Goal: Transaction & Acquisition: Purchase product/service

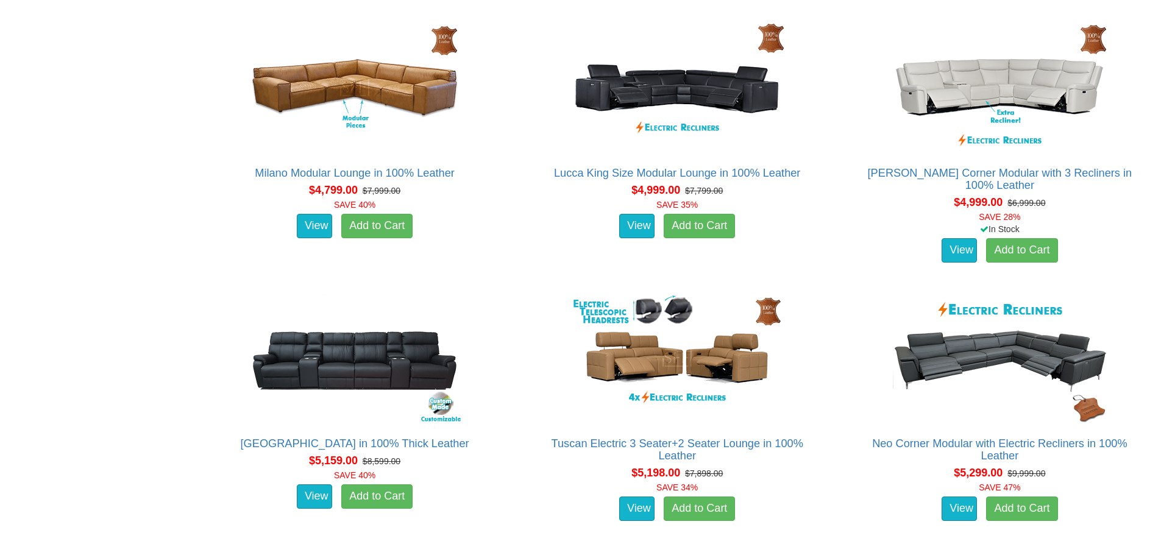
scroll to position [3474, 0]
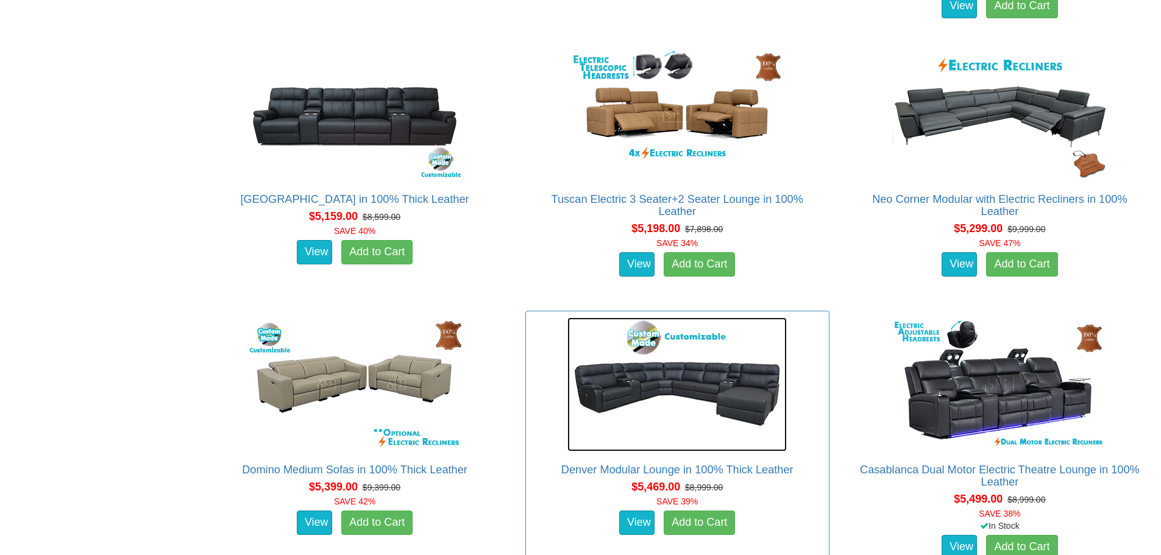
click at [650, 388] on img at bounding box center [676, 385] width 219 height 134
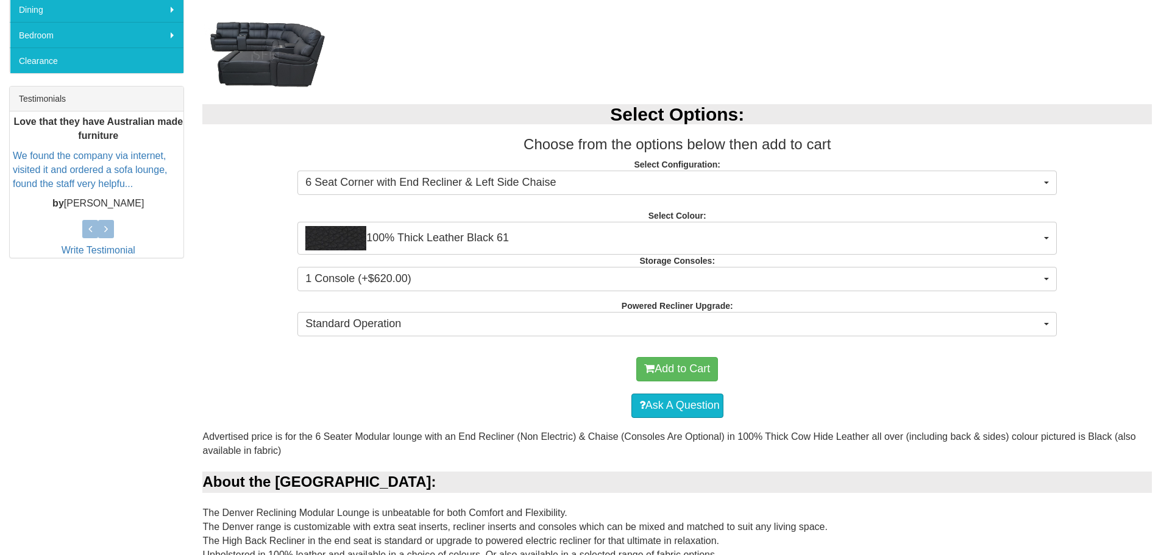
scroll to position [488, 0]
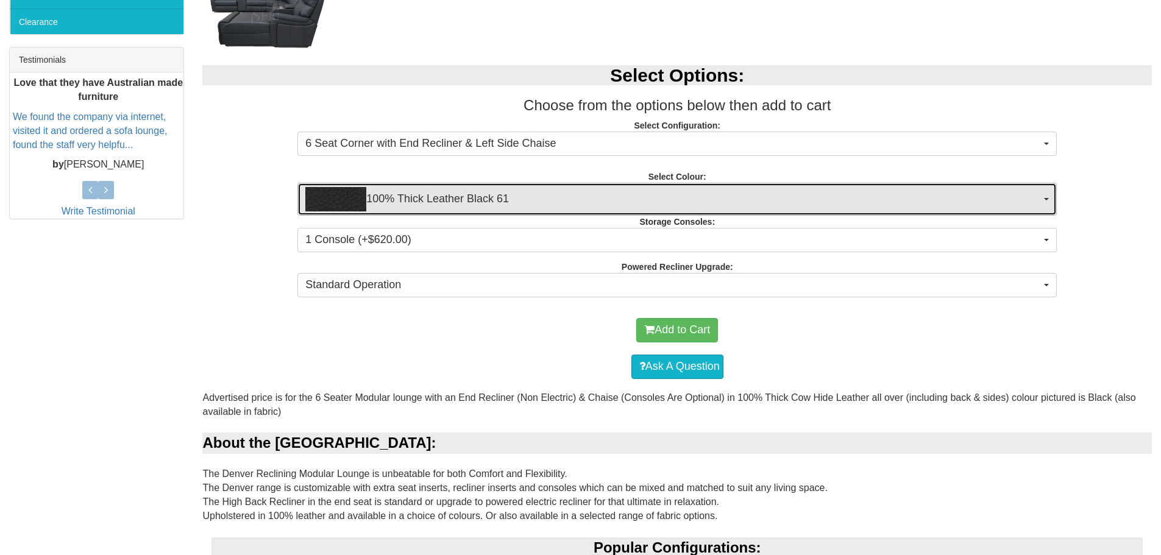
click at [532, 188] on span "100% Thick Leather Black 61" at bounding box center [673, 199] width 736 height 24
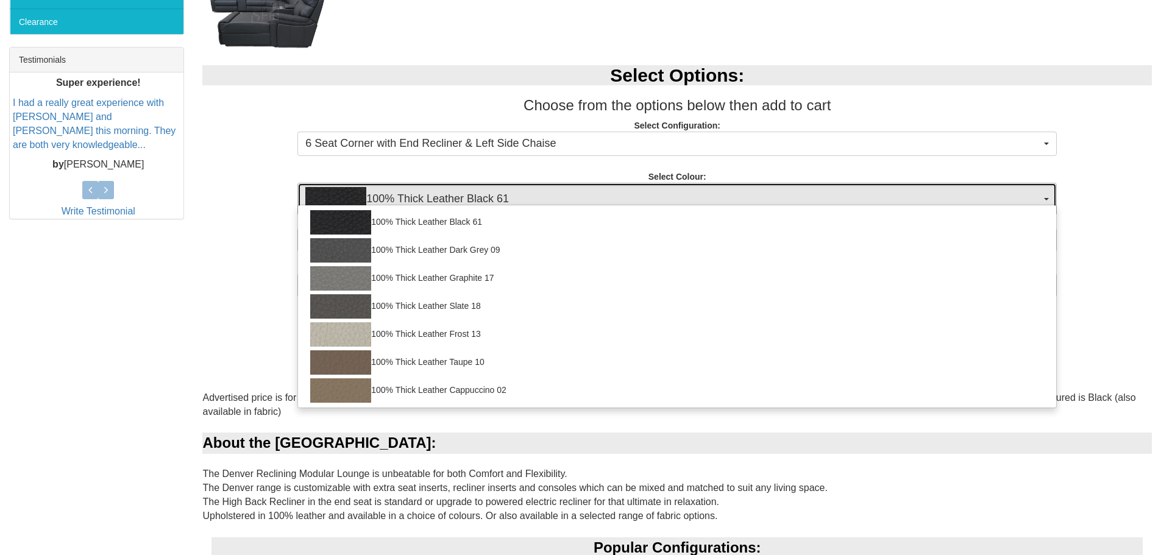
click at [532, 188] on span "100% Thick Leather Black 61" at bounding box center [673, 199] width 736 height 24
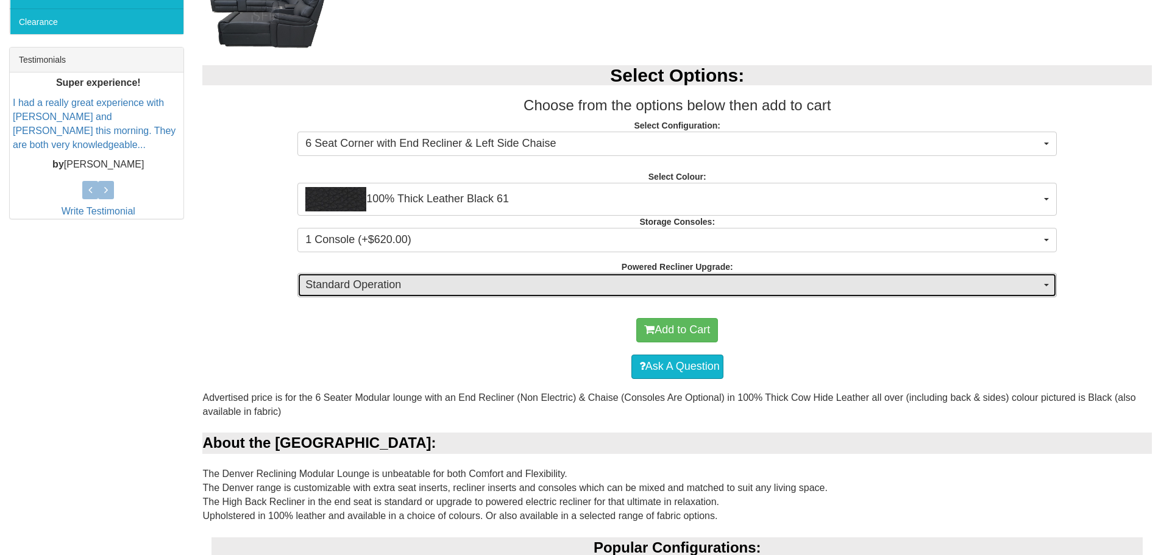
click at [406, 293] on span "Standard Operation" at bounding box center [673, 285] width 736 height 16
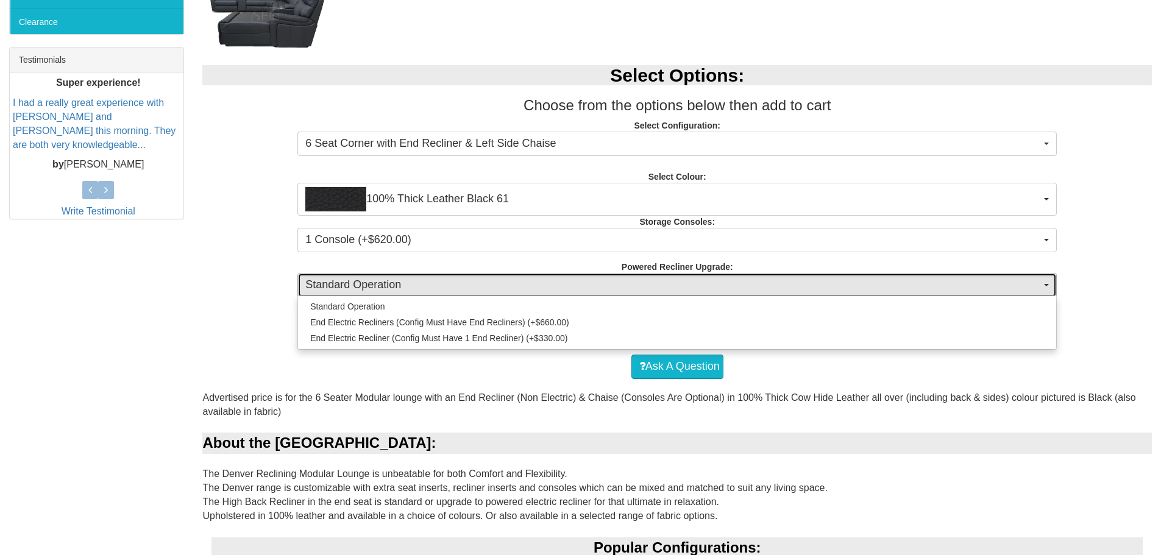
click at [408, 290] on span "Standard Operation" at bounding box center [673, 285] width 736 height 16
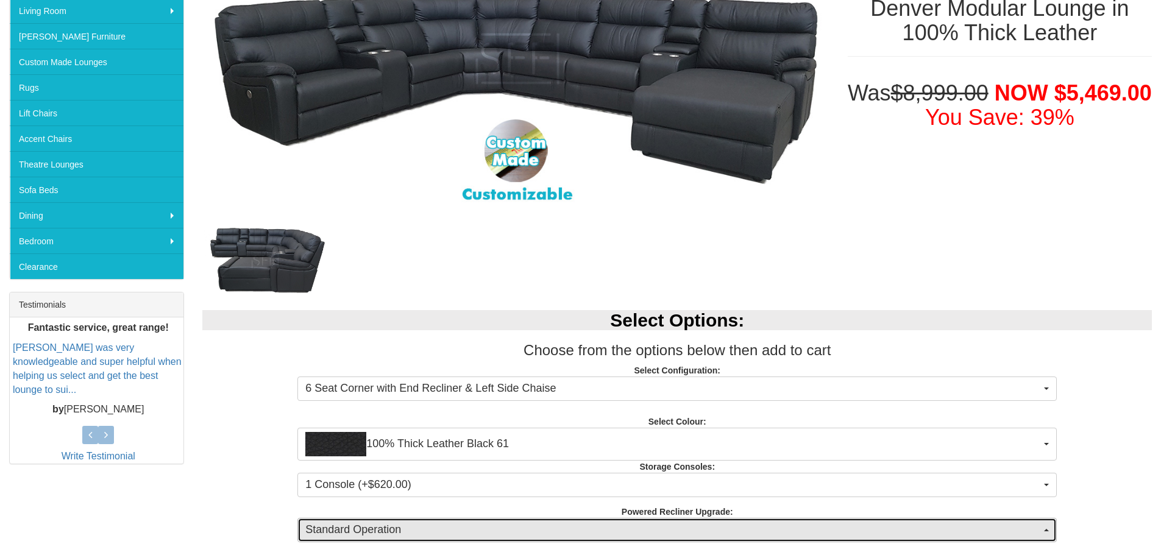
scroll to position [244, 0]
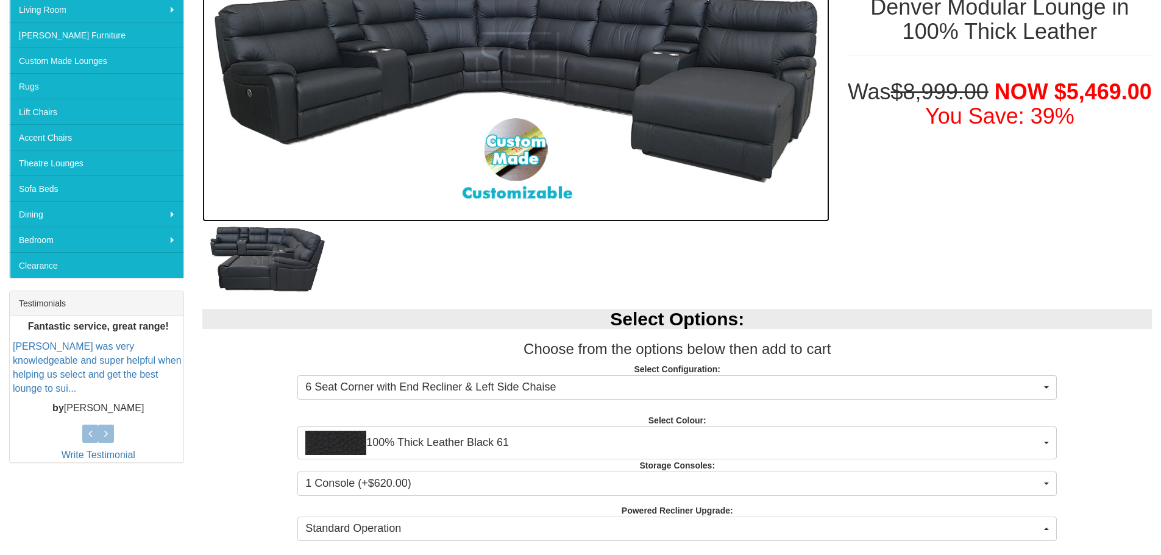
click at [519, 182] on img at bounding box center [515, 96] width 627 height 251
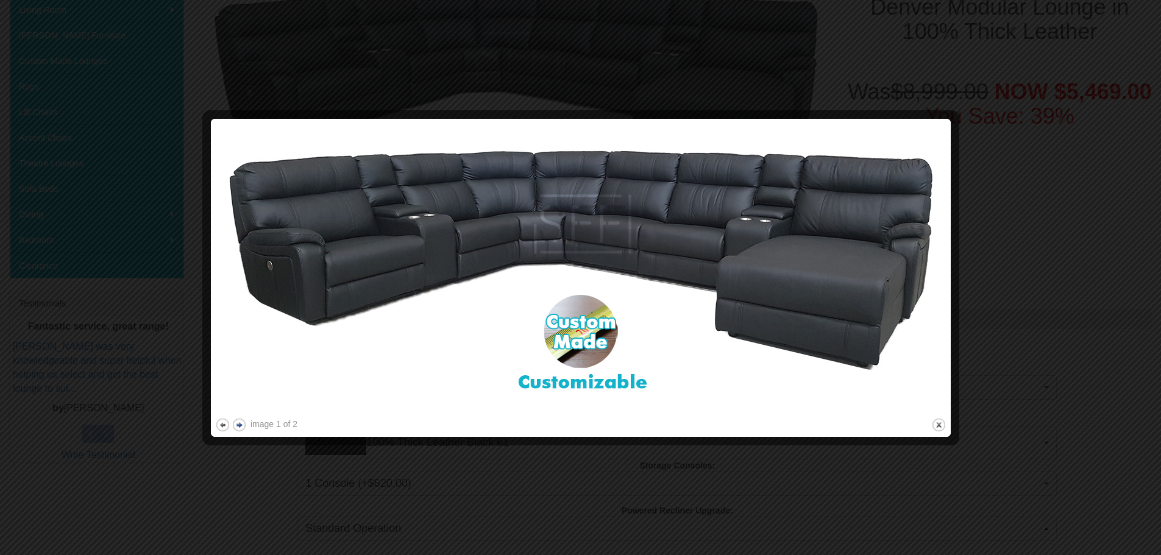
click at [244, 427] on button "next" at bounding box center [239, 425] width 15 height 15
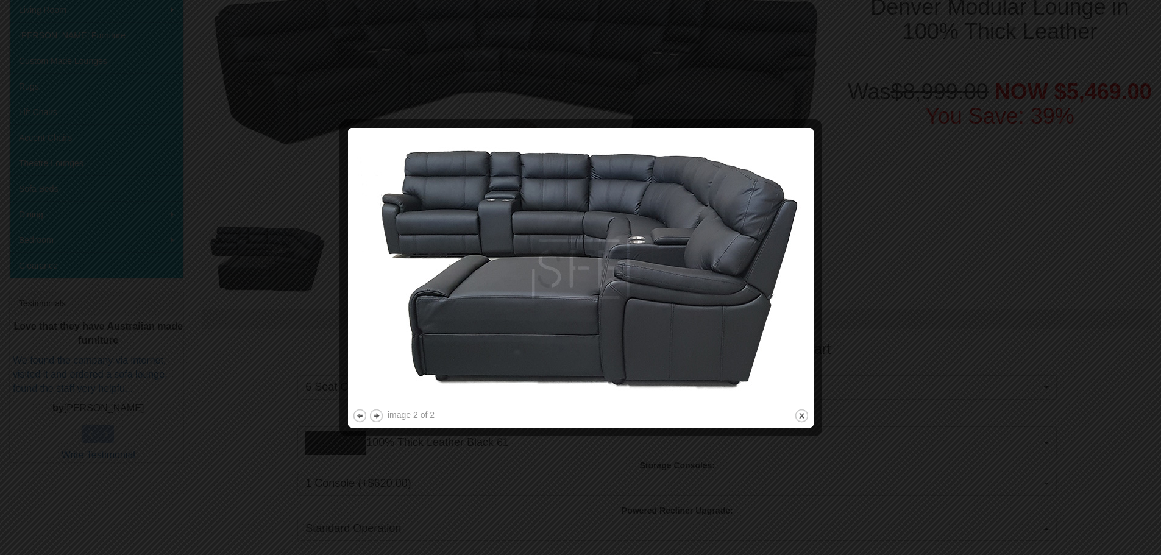
click at [991, 210] on div at bounding box center [580, 277] width 1161 height 555
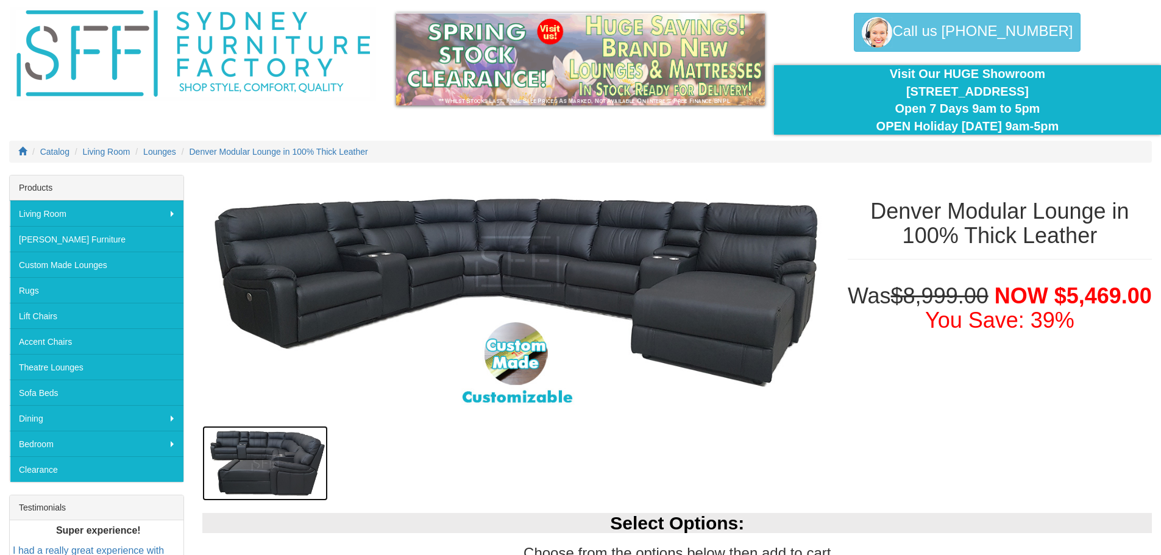
scroll to position [61, 0]
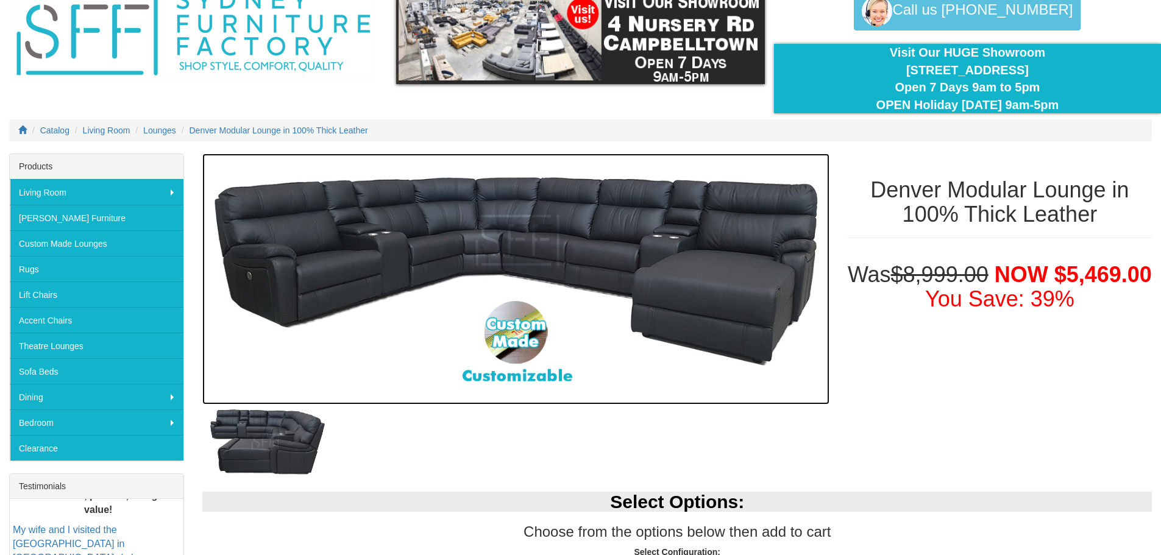
click at [653, 281] on img at bounding box center [515, 279] width 627 height 251
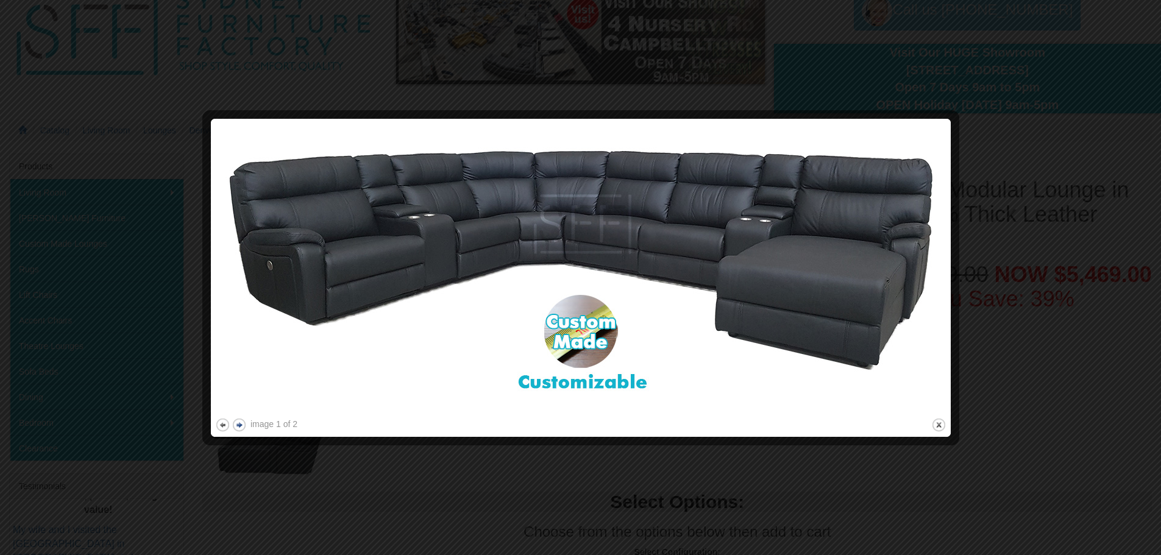
click at [236, 426] on button "next" at bounding box center [239, 425] width 15 height 15
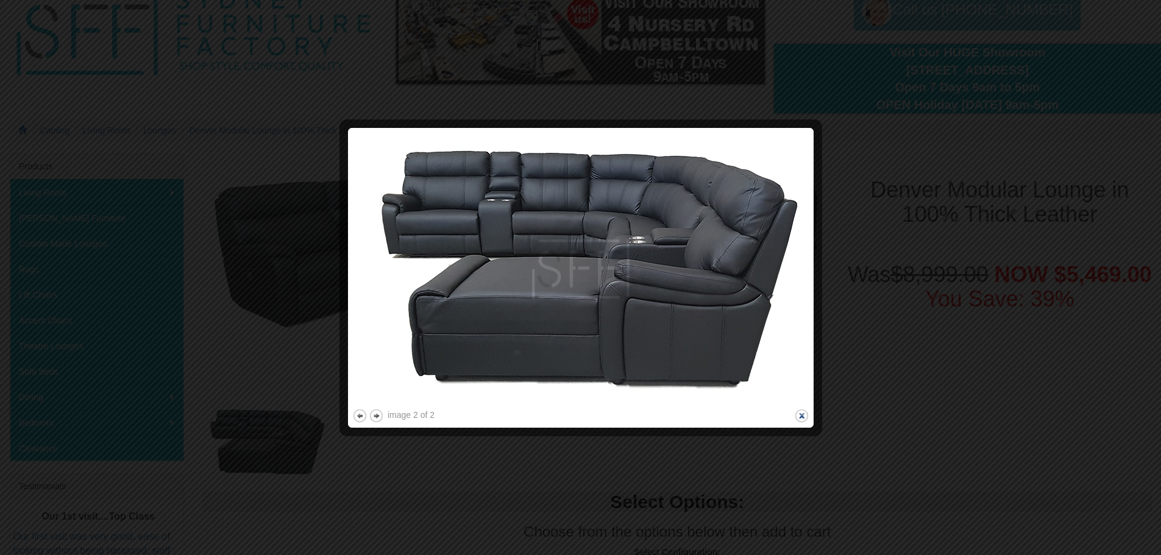
click at [805, 416] on button "close" at bounding box center [801, 415] width 15 height 15
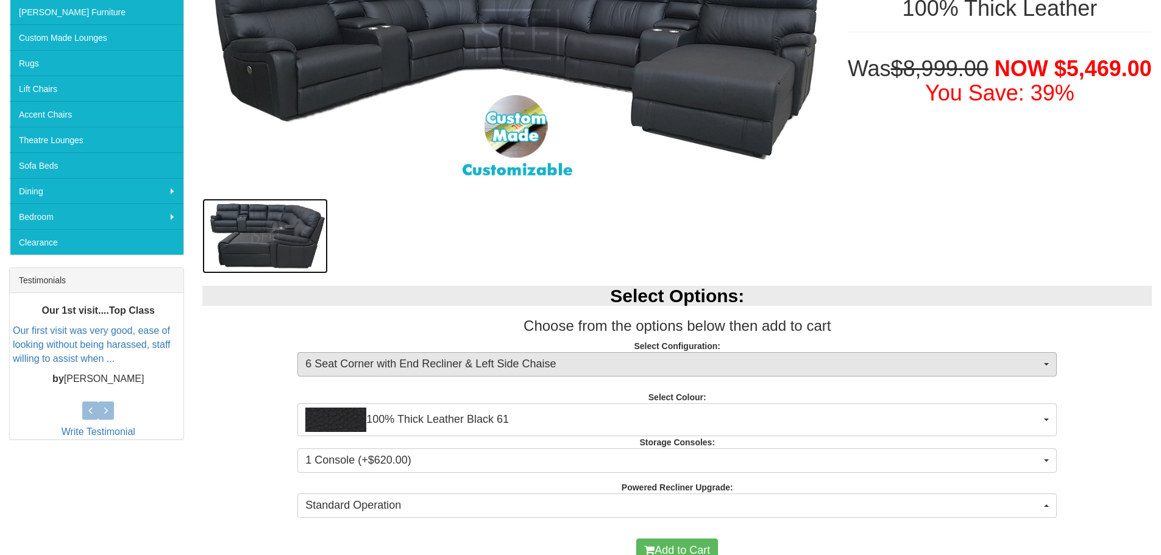
scroll to position [305, 0]
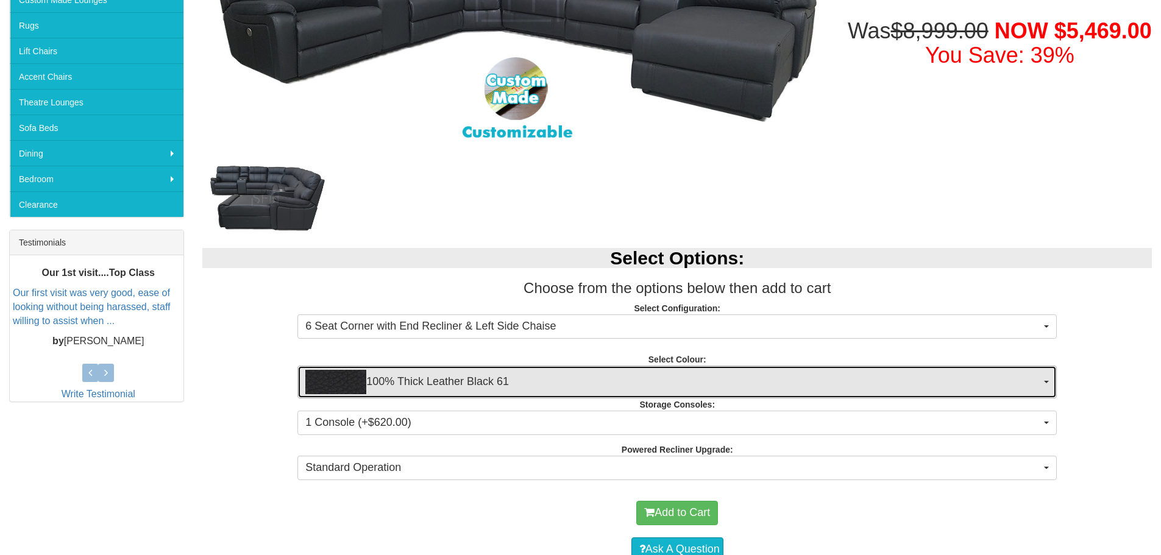
click at [394, 379] on span "100% Thick Leather Black 61" at bounding box center [673, 382] width 736 height 24
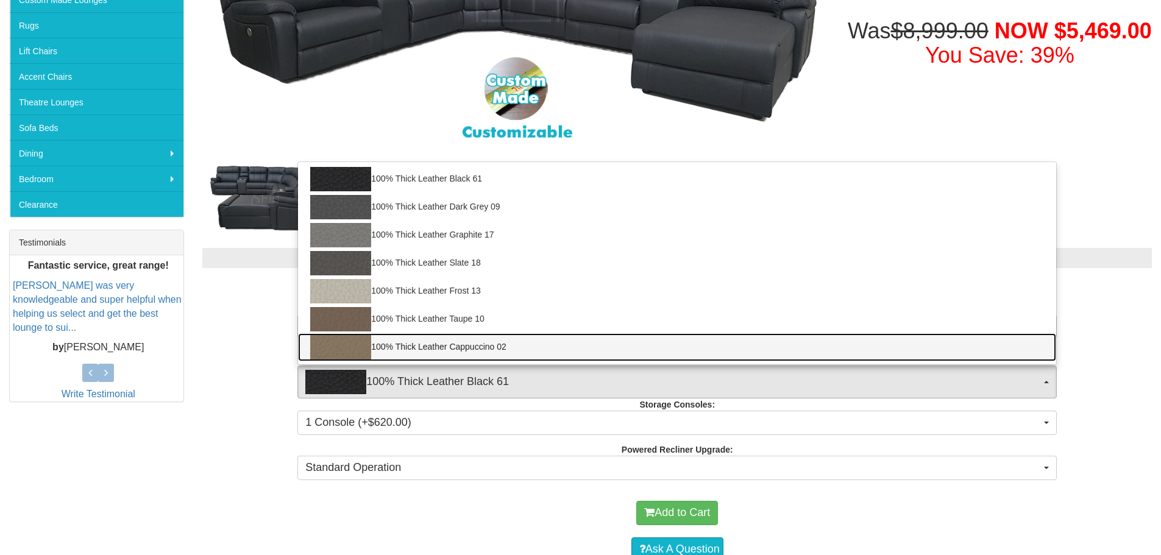
click at [472, 356] on link "100% Thick Leather Cappuccino 02" at bounding box center [677, 347] width 758 height 28
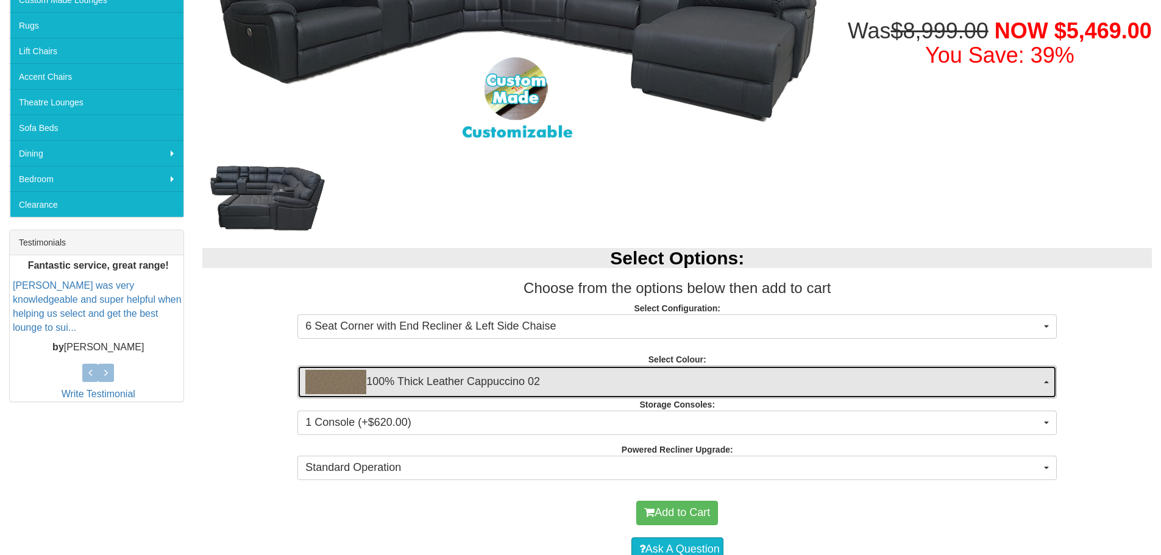
click at [456, 382] on span "100% Thick Leather Cappuccino 02" at bounding box center [673, 382] width 736 height 24
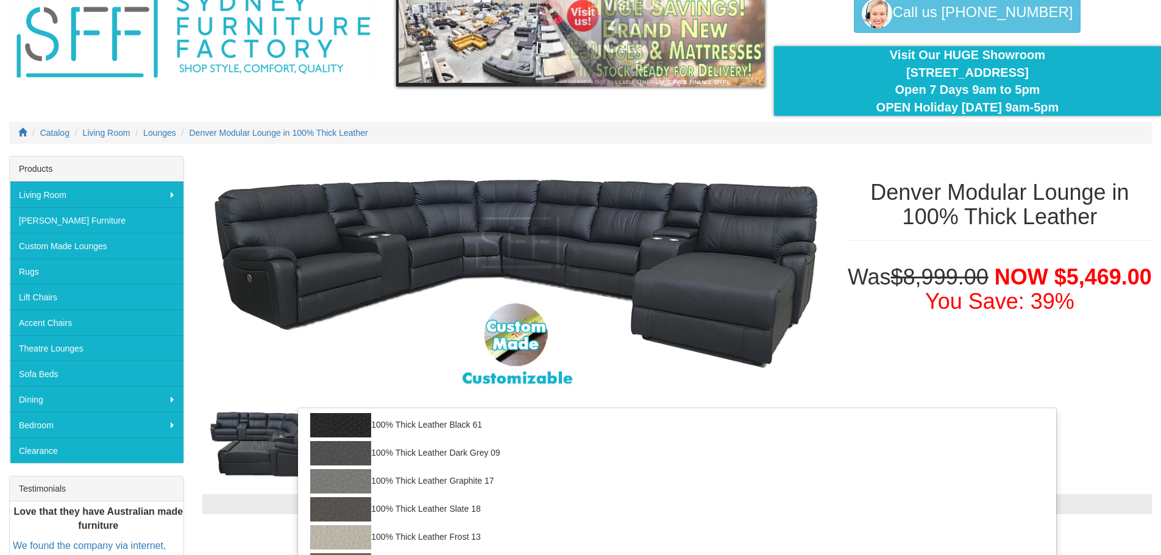
scroll to position [0, 0]
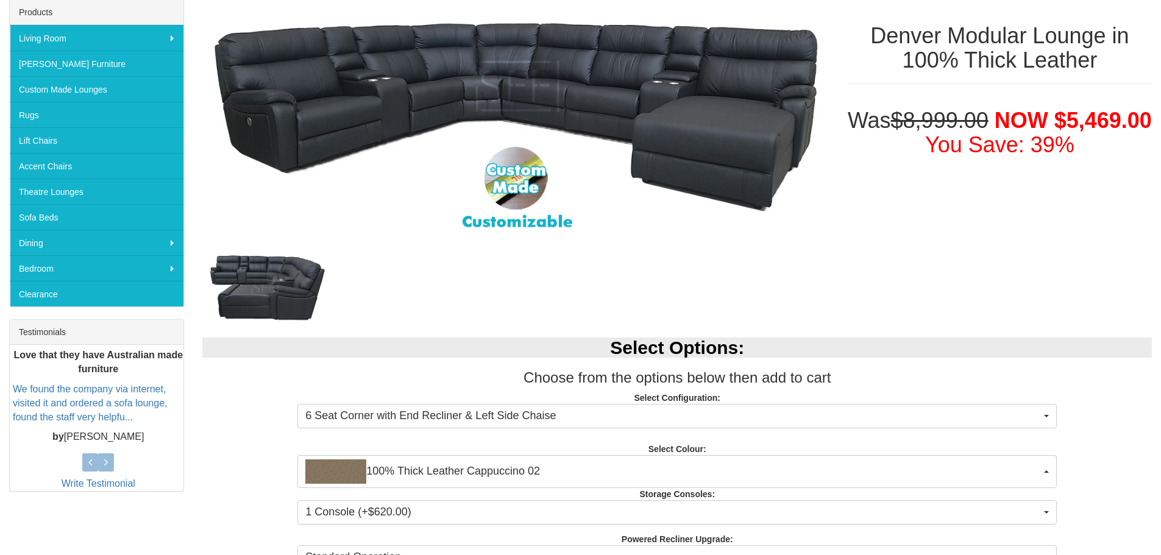
scroll to position [244, 0]
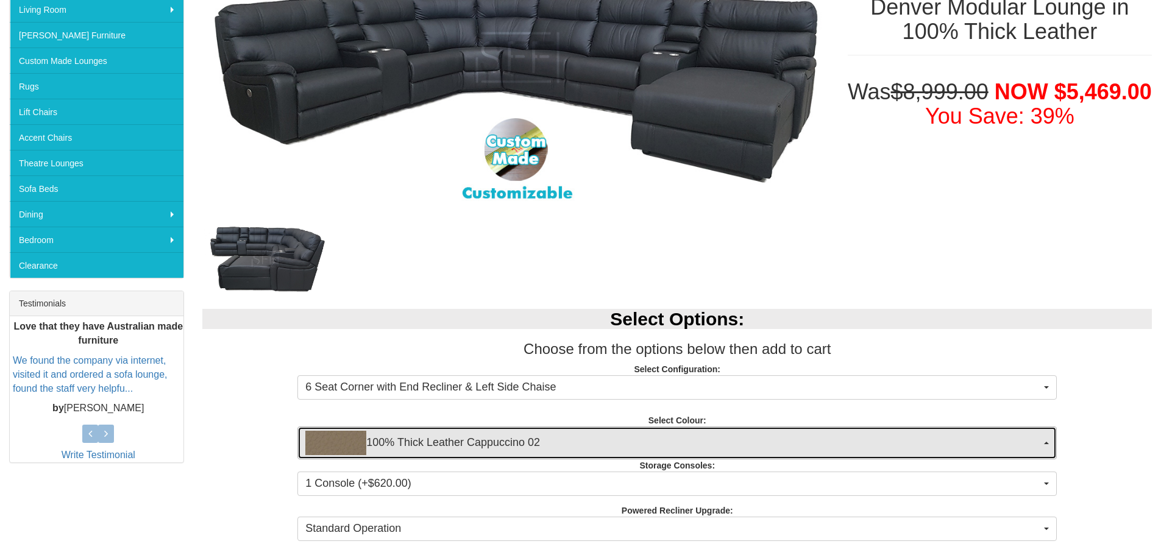
click at [491, 446] on span "100% Thick Leather Cappuccino 02" at bounding box center [673, 443] width 736 height 24
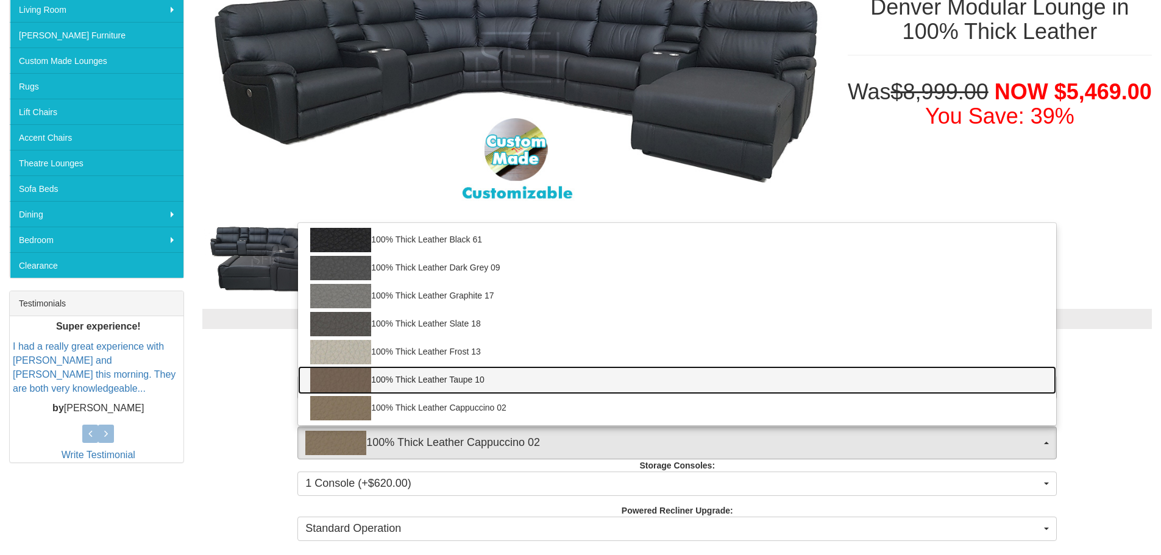
click at [435, 391] on link "100% Thick Leather Taupe 10" at bounding box center [677, 380] width 758 height 28
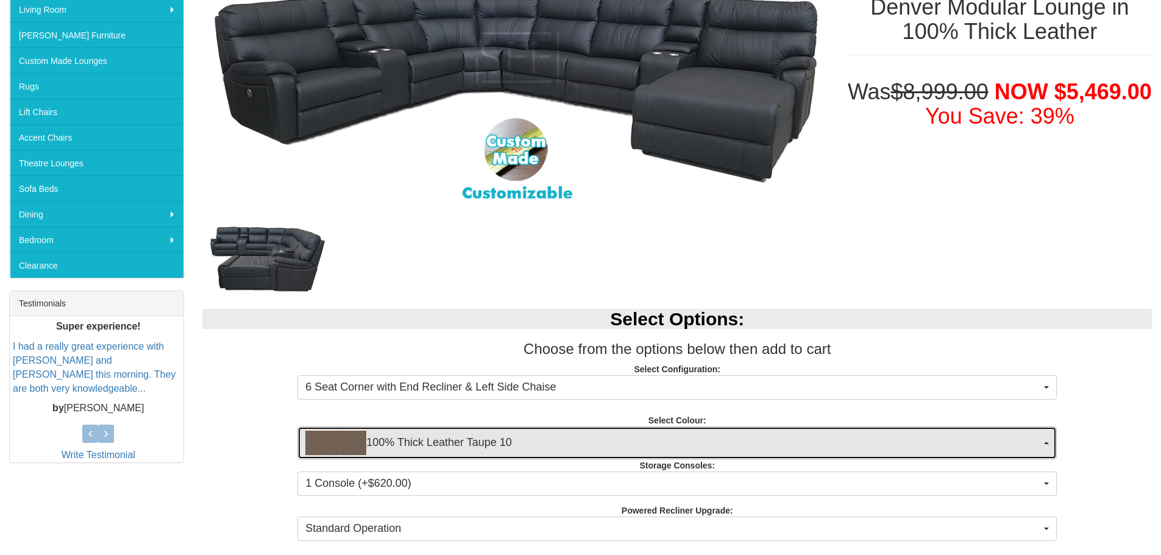
click at [442, 447] on span "100% Thick Leather Taupe 10" at bounding box center [673, 443] width 736 height 24
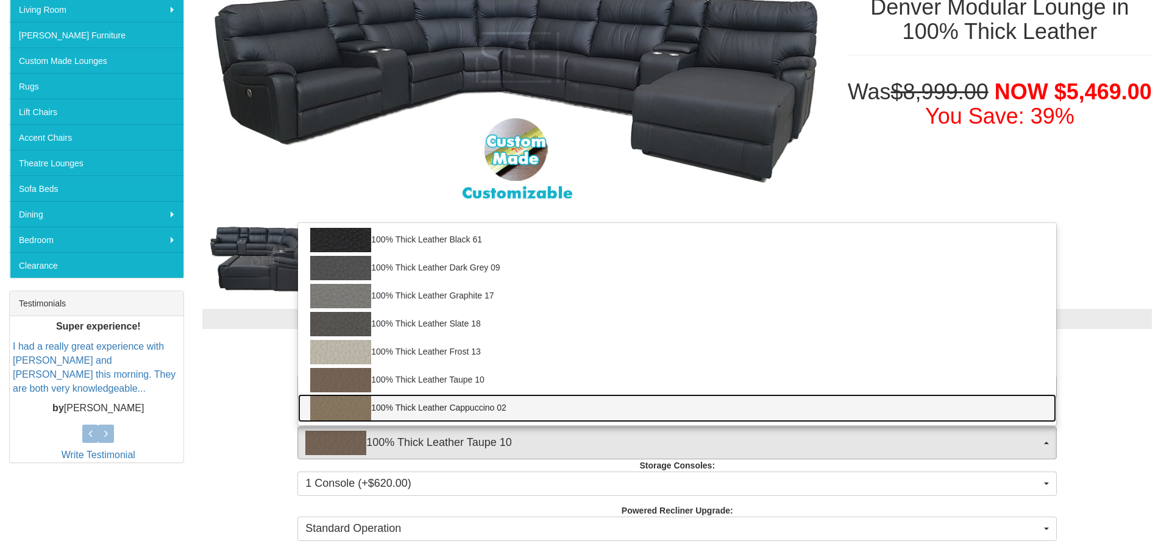
click at [434, 409] on link "100% Thick Leather Cappuccino 02" at bounding box center [677, 408] width 758 height 28
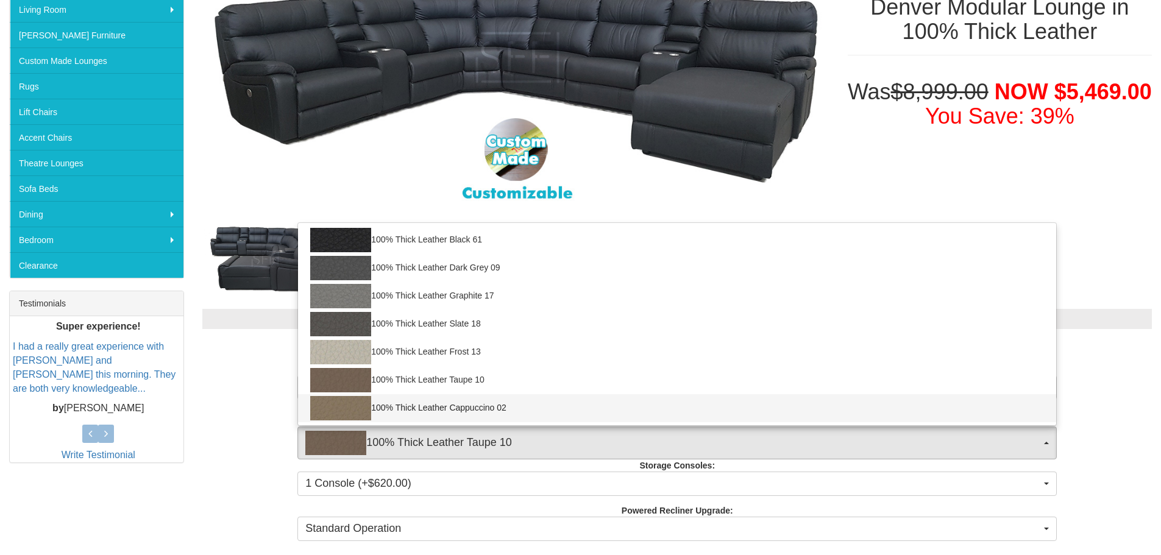
select select "1948"
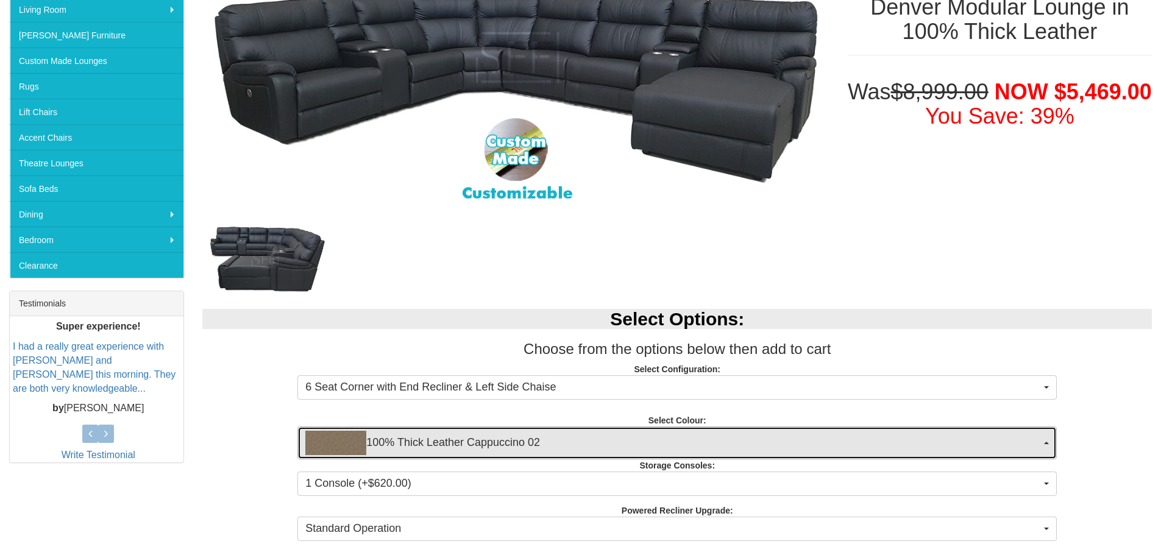
click at [440, 444] on span "100% Thick Leather Cappuccino 02" at bounding box center [673, 443] width 736 height 24
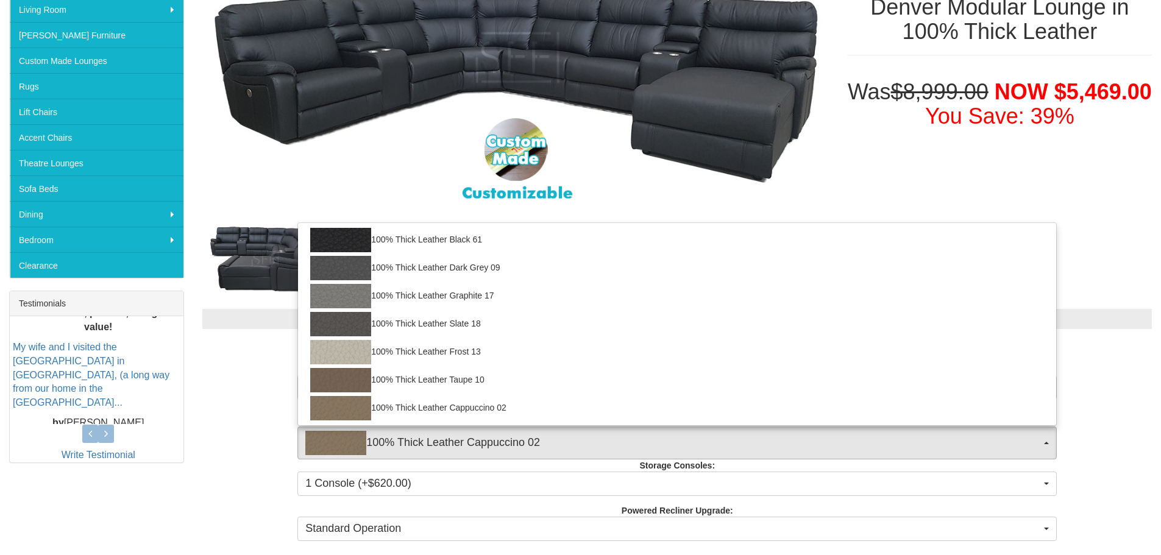
click at [236, 392] on p "Select Configuration: 6 Seat Corner with End Recliner & Left Side Chaise 6 Seat…" at bounding box center [677, 379] width 950 height 33
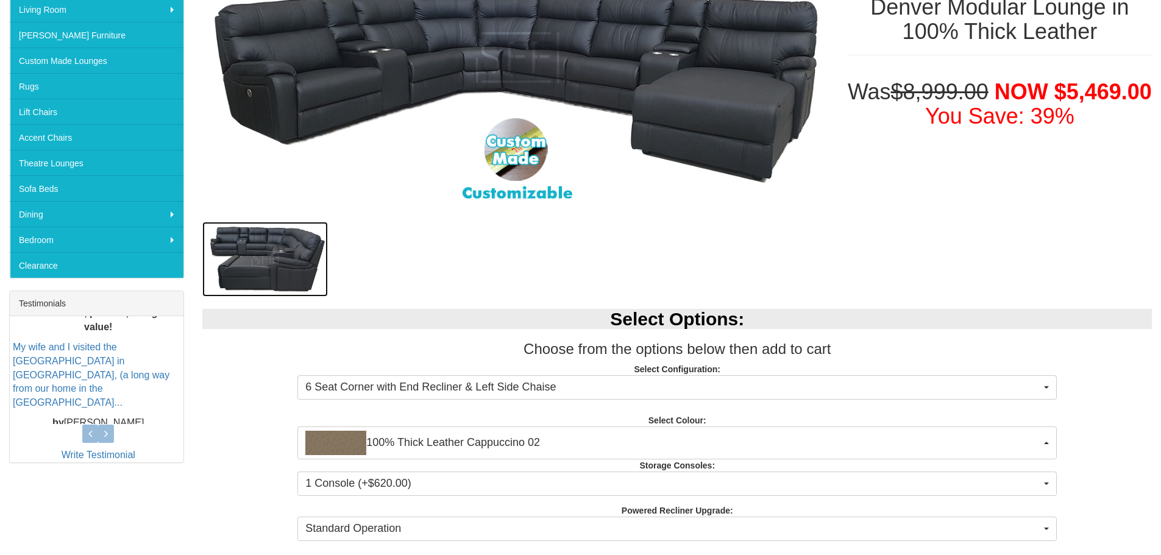
click at [305, 261] on img at bounding box center [265, 259] width 126 height 75
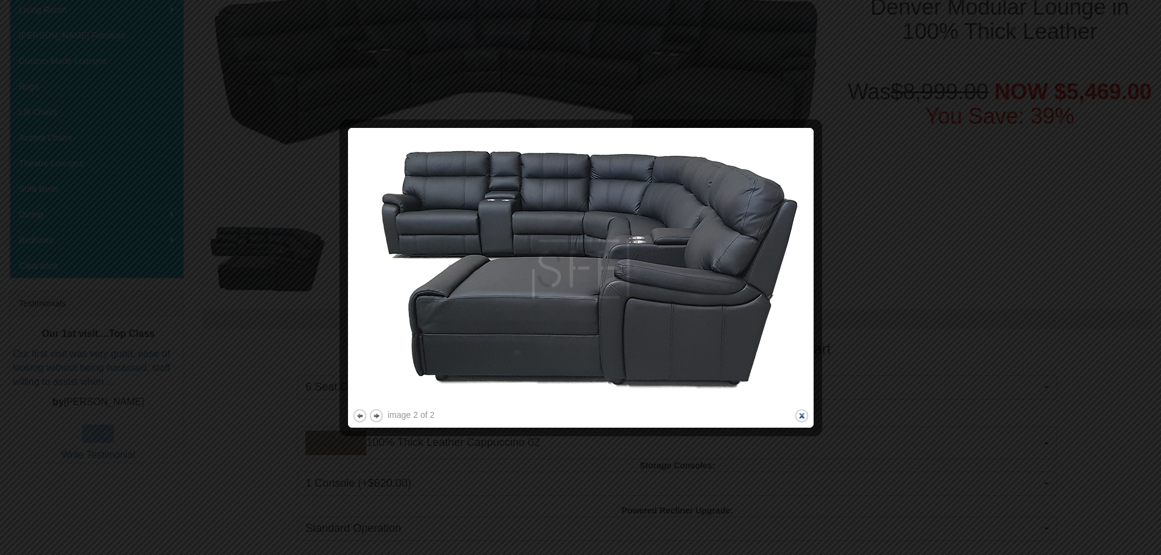
click at [800, 410] on button "close" at bounding box center [801, 415] width 15 height 15
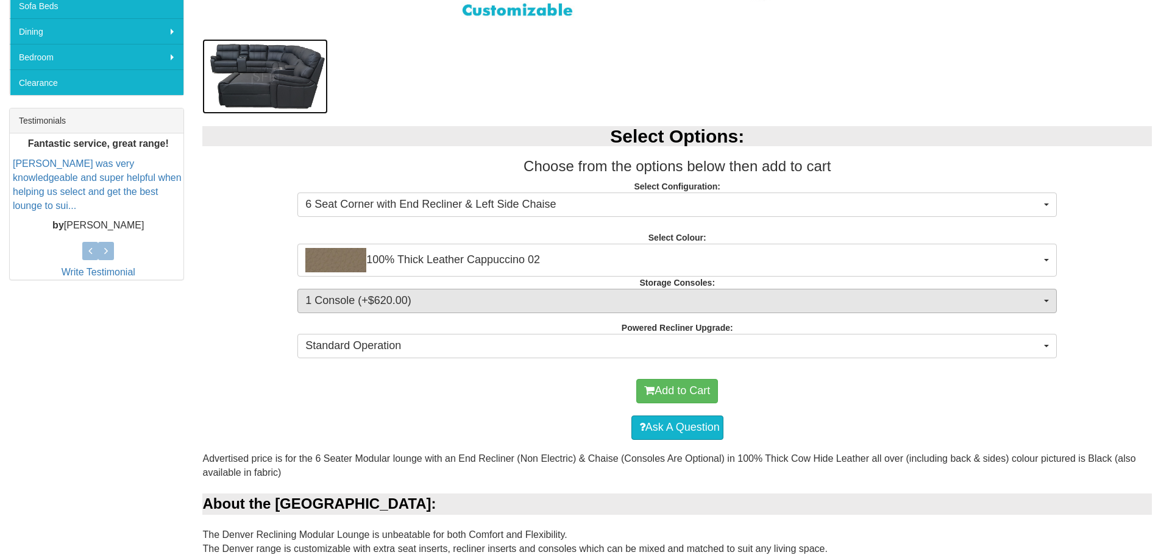
scroll to position [488, 0]
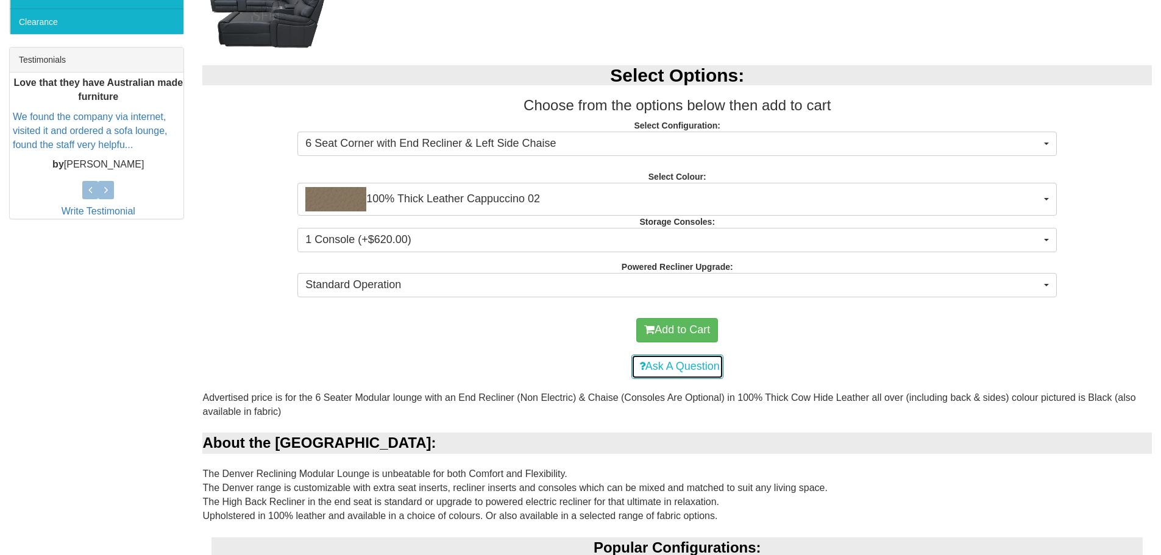
click at [695, 369] on link "Ask A Question" at bounding box center [677, 367] width 92 height 24
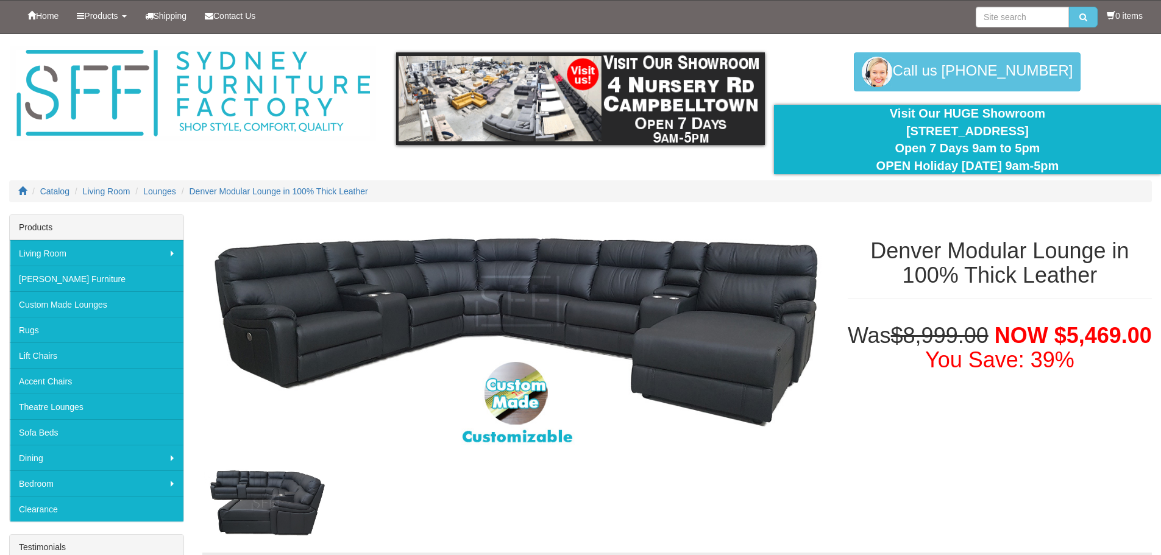
select select "1948"
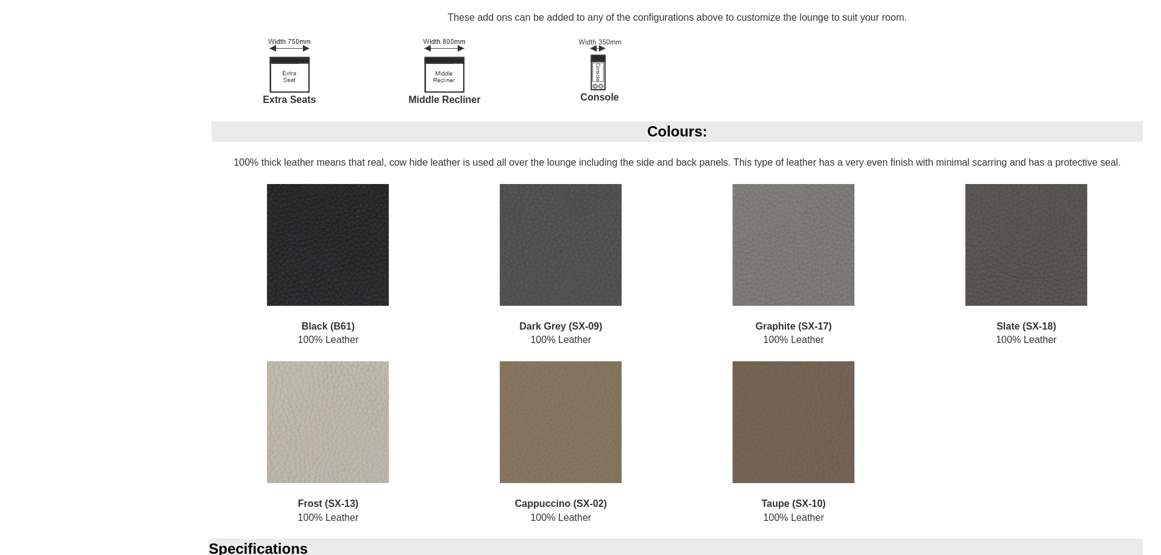
scroll to position [1646, 0]
click at [549, 433] on img at bounding box center [561, 422] width 122 height 122
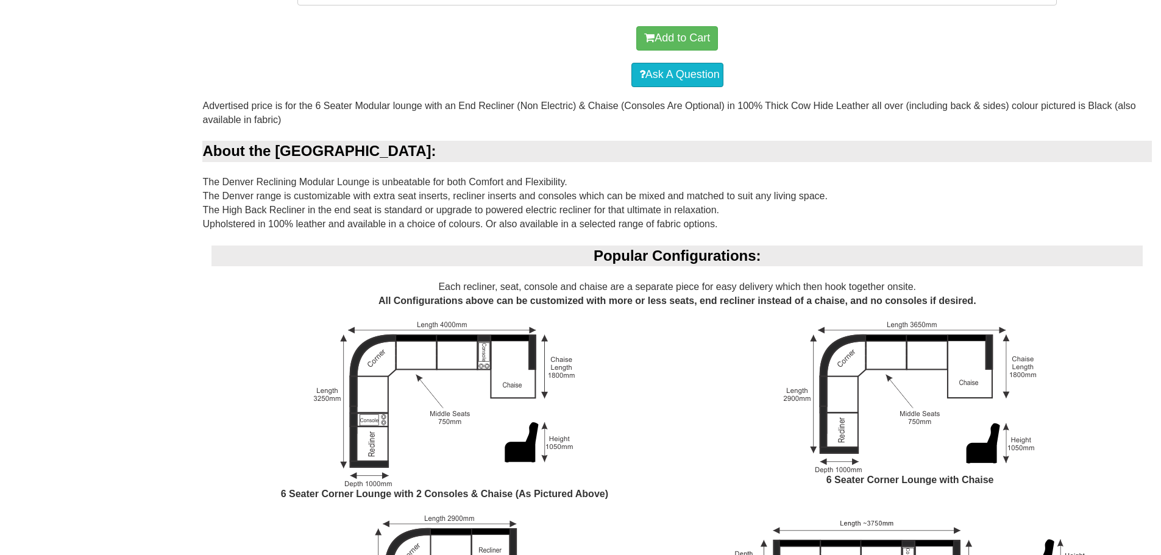
scroll to position [792, 0]
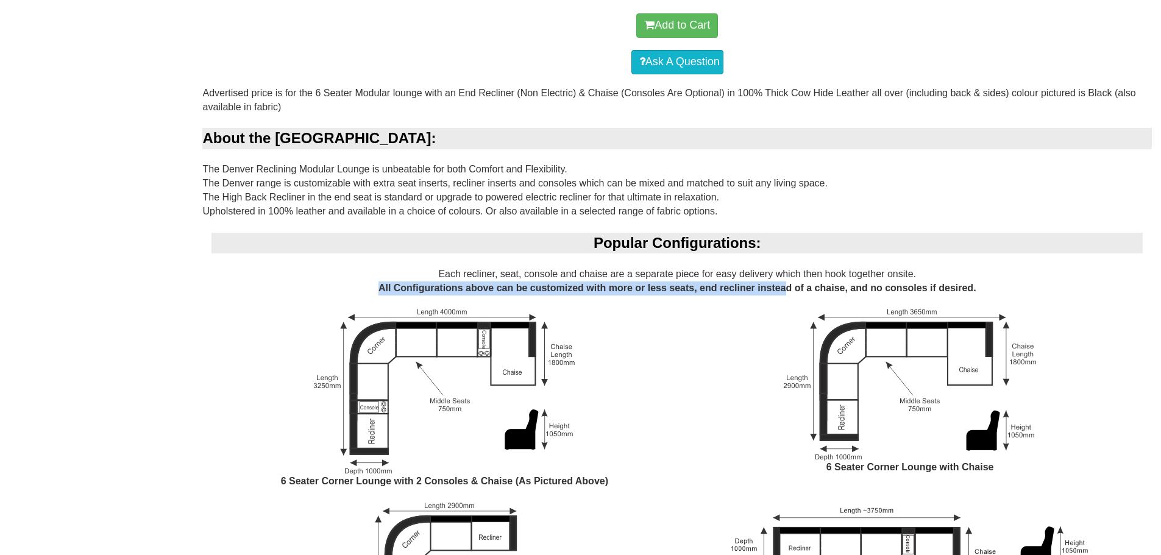
drag, startPoint x: 374, startPoint y: 291, endPoint x: 785, endPoint y: 290, distance: 410.8
click at [785, 290] on div "Popular Configurations: Each recliner, seat, console and chaise are a separate …" at bounding box center [677, 531] width 950 height 597
click at [716, 293] on div "Popular Configurations: Each recliner, seat, console and chaise are a separate …" at bounding box center [677, 531] width 950 height 597
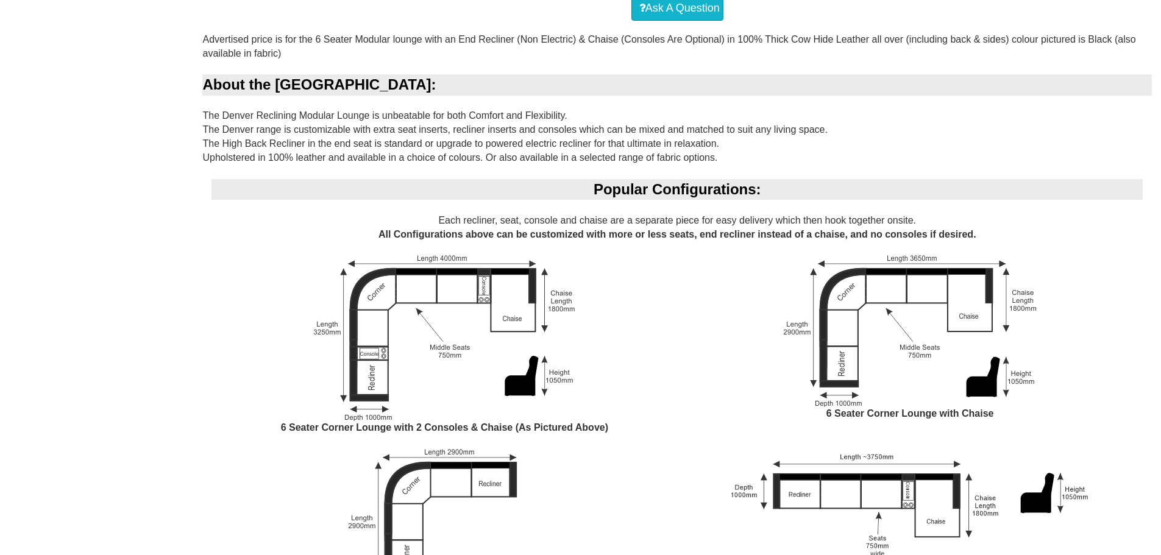
scroll to position [498, 0]
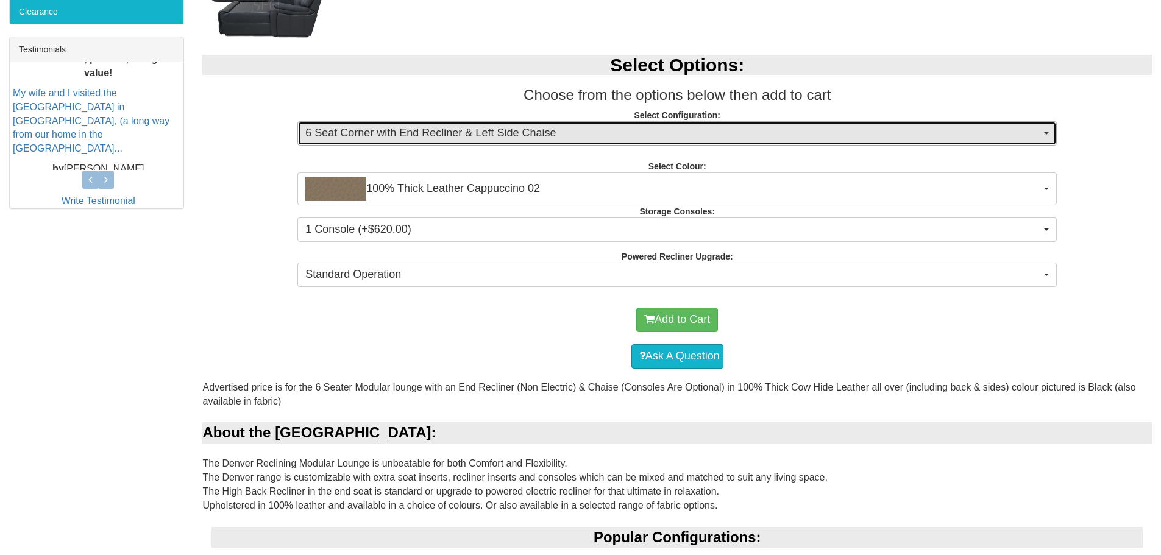
click at [447, 123] on button "6 Seat Corner with End Recliner & Left Side Chaise" at bounding box center [676, 133] width 759 height 24
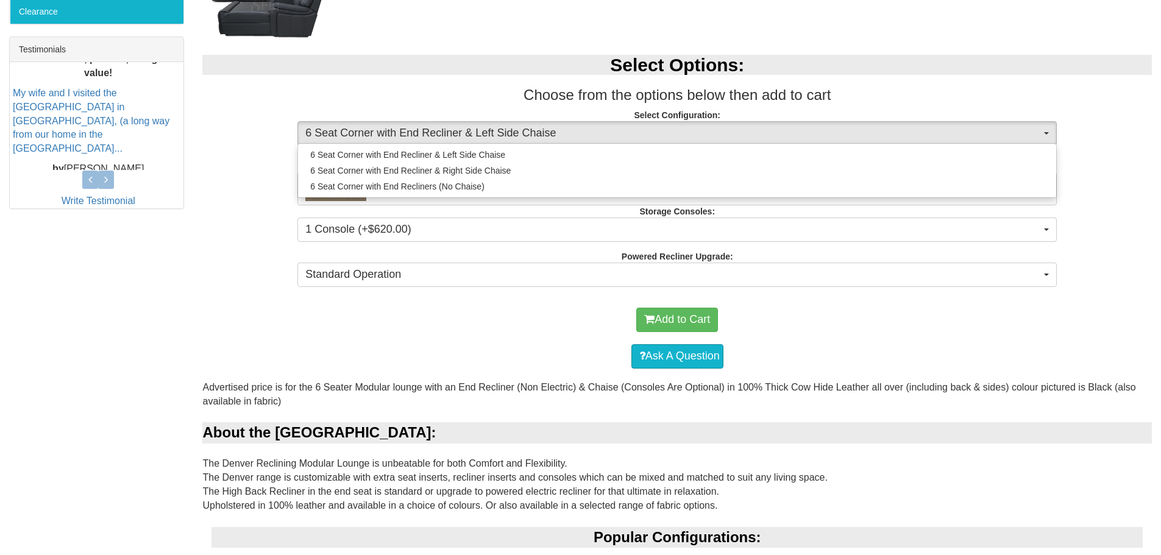
click at [475, 343] on div "Ask A Question" at bounding box center [676, 356] width 937 height 37
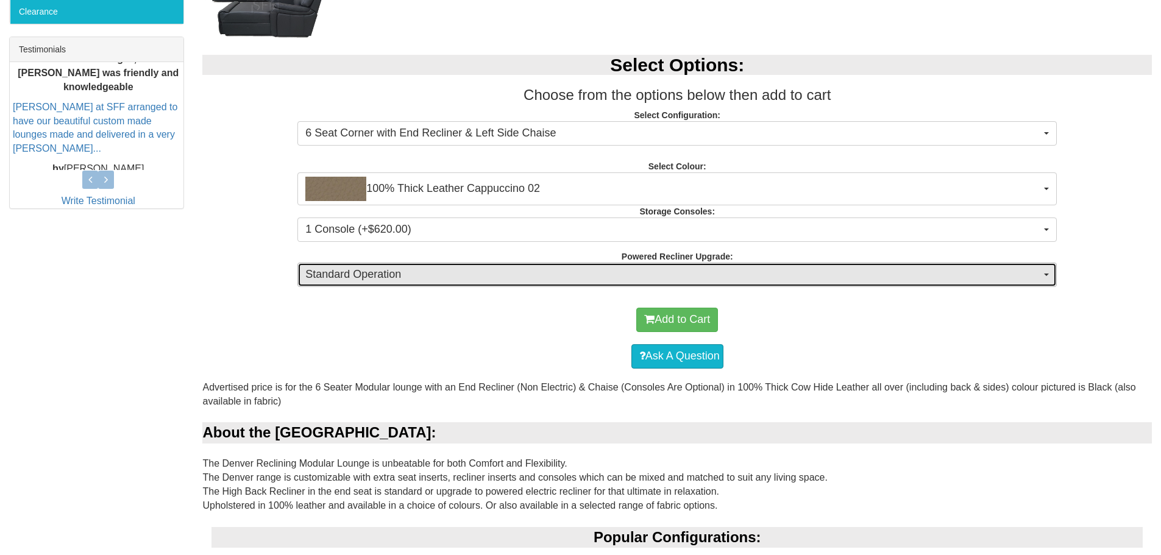
click at [469, 279] on span "Standard Operation" at bounding box center [673, 275] width 736 height 16
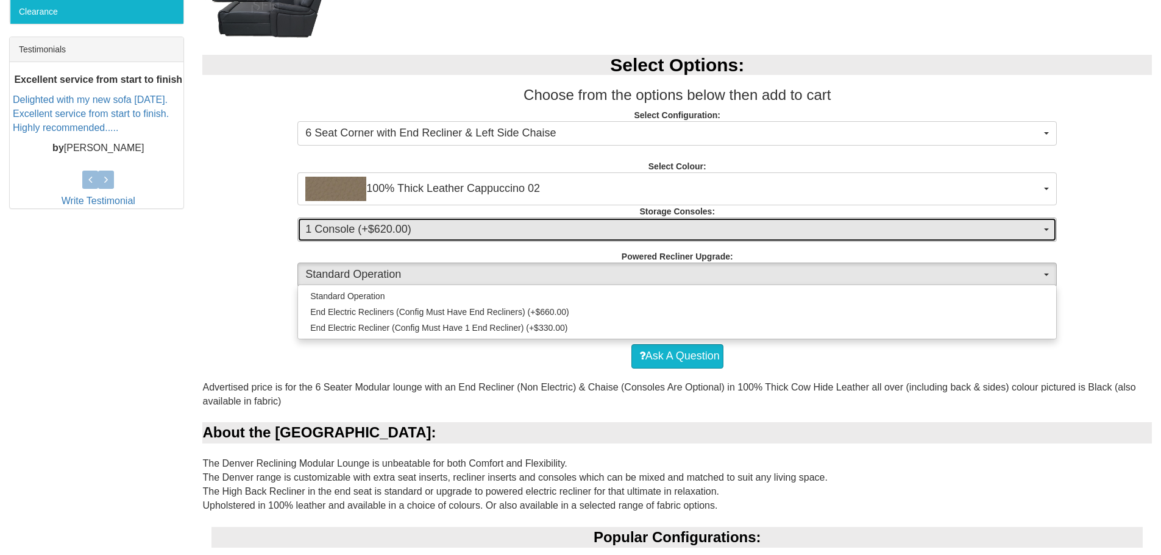
click at [755, 222] on button "1 Console (+$620.00)" at bounding box center [676, 230] width 759 height 24
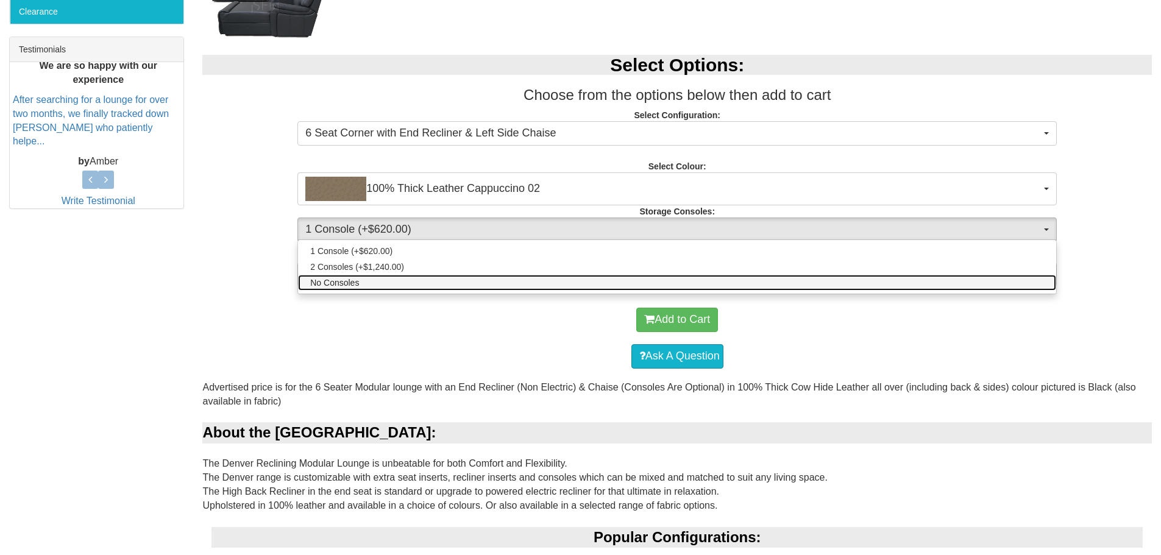
click at [702, 283] on link "No Consoles" at bounding box center [677, 283] width 758 height 16
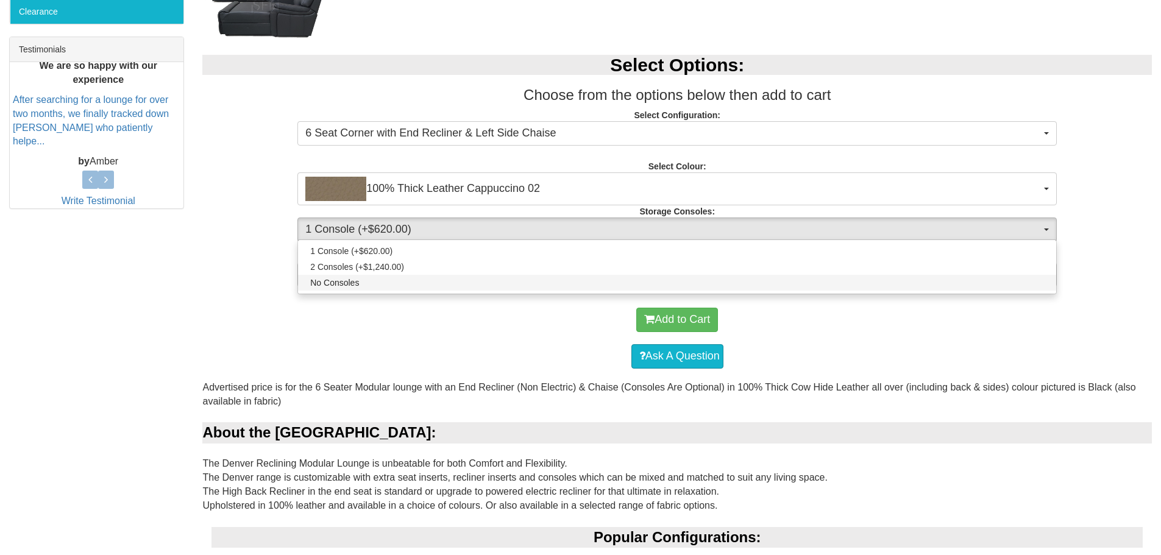
select select "1474"
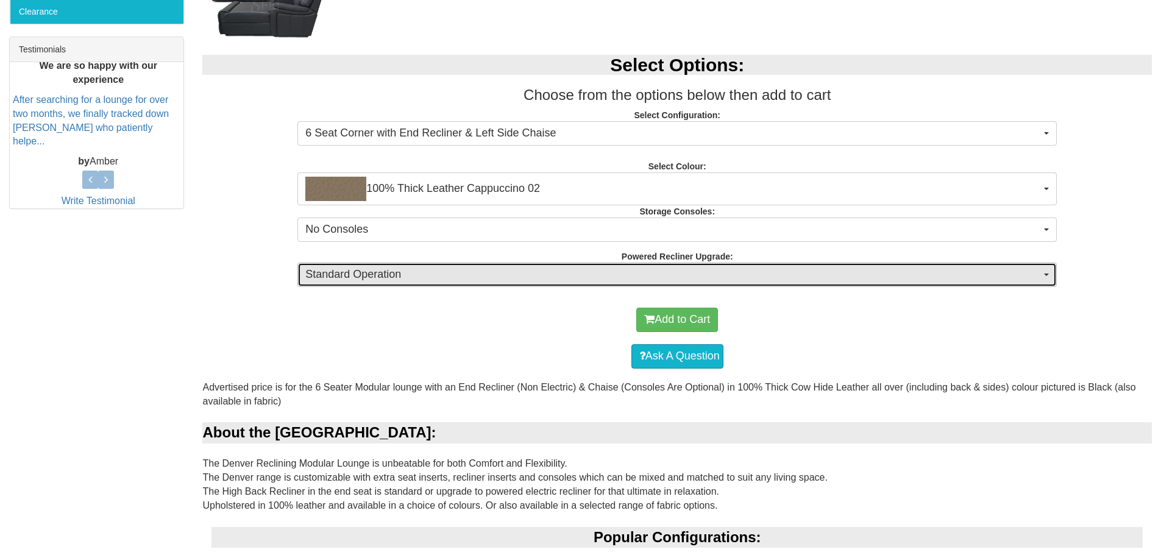
click at [697, 274] on span "Standard Operation" at bounding box center [673, 275] width 736 height 16
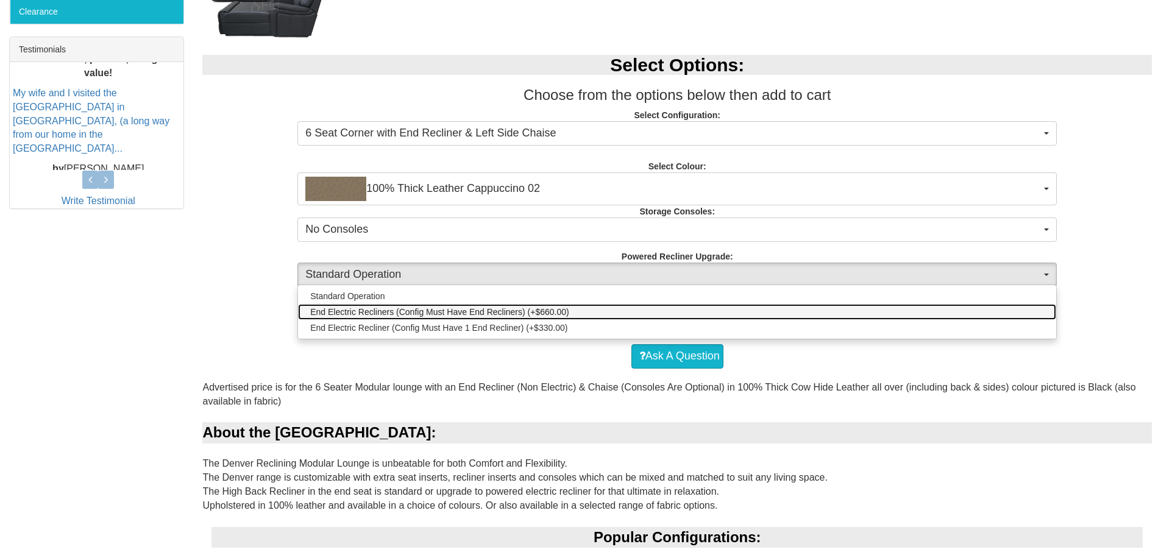
click at [403, 315] on span "End Electric Recliners (Config Must Have End Recliners) (+$660.00)" at bounding box center [439, 312] width 258 height 12
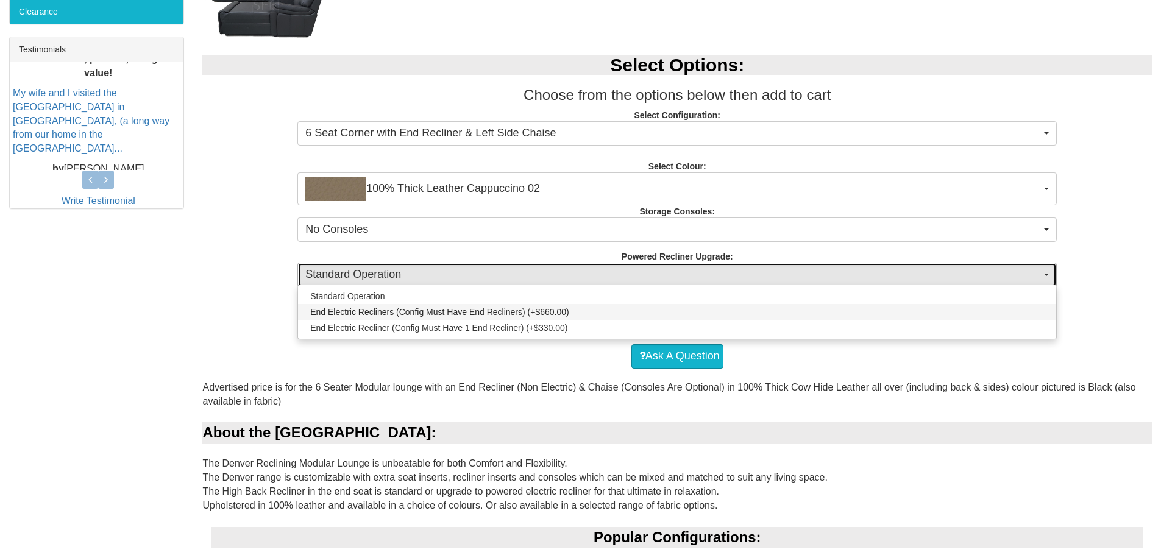
select select "1345"
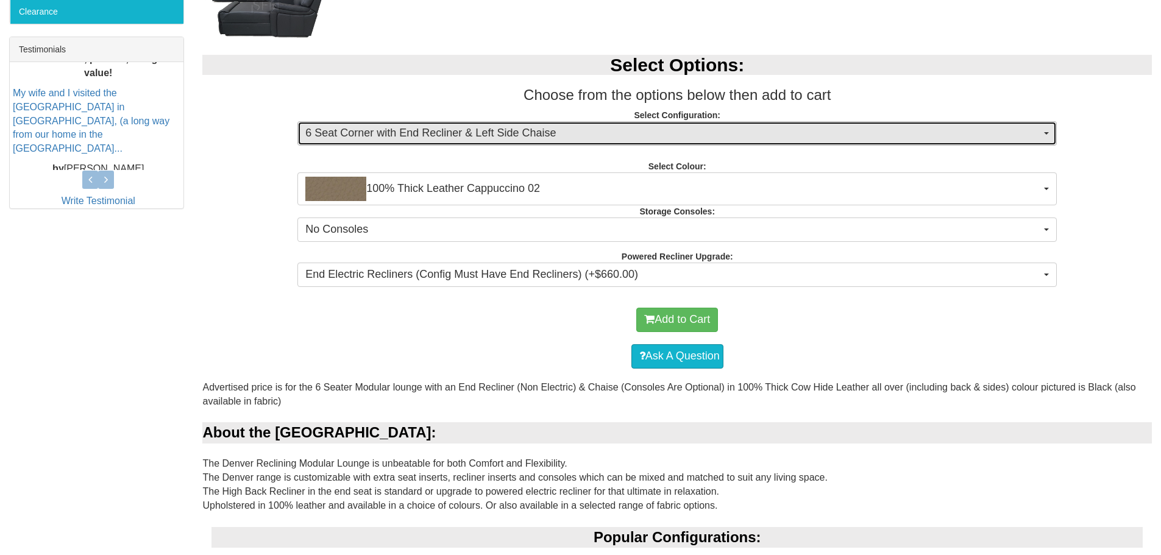
click at [575, 130] on span "6 Seat Corner with End Recliner & Left Side Chaise" at bounding box center [673, 134] width 736 height 16
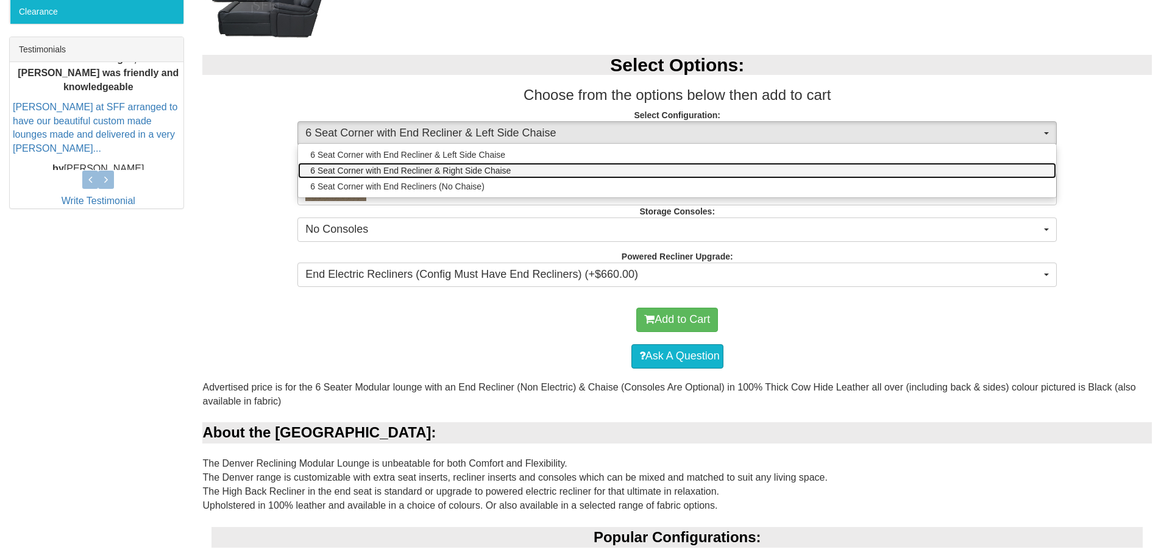
click at [407, 171] on span "6 Seat Corner with End Recliner & Right Side Chaise" at bounding box center [410, 171] width 201 height 12
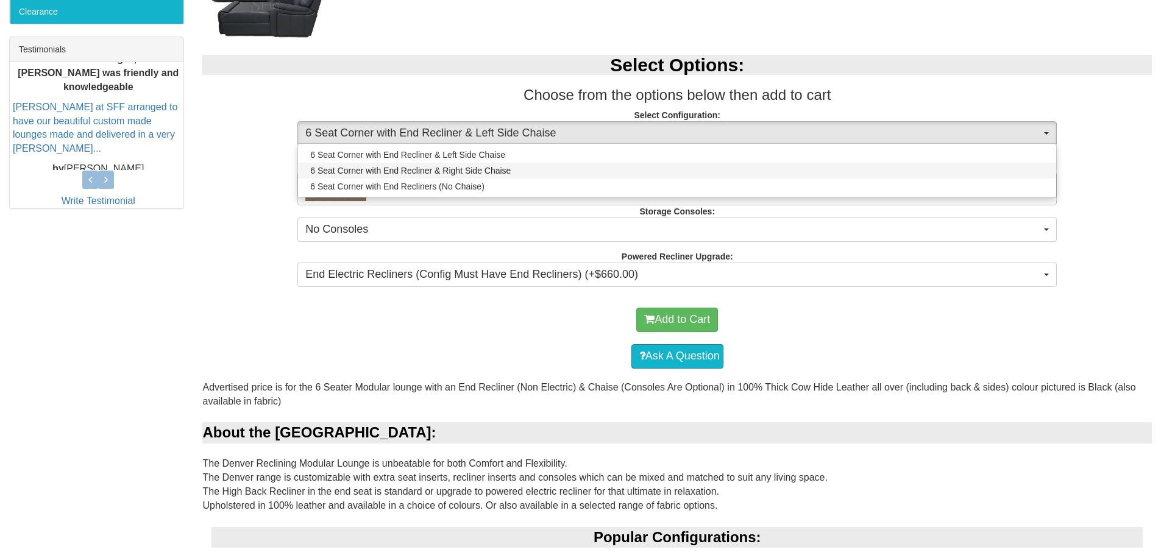
select select "1339"
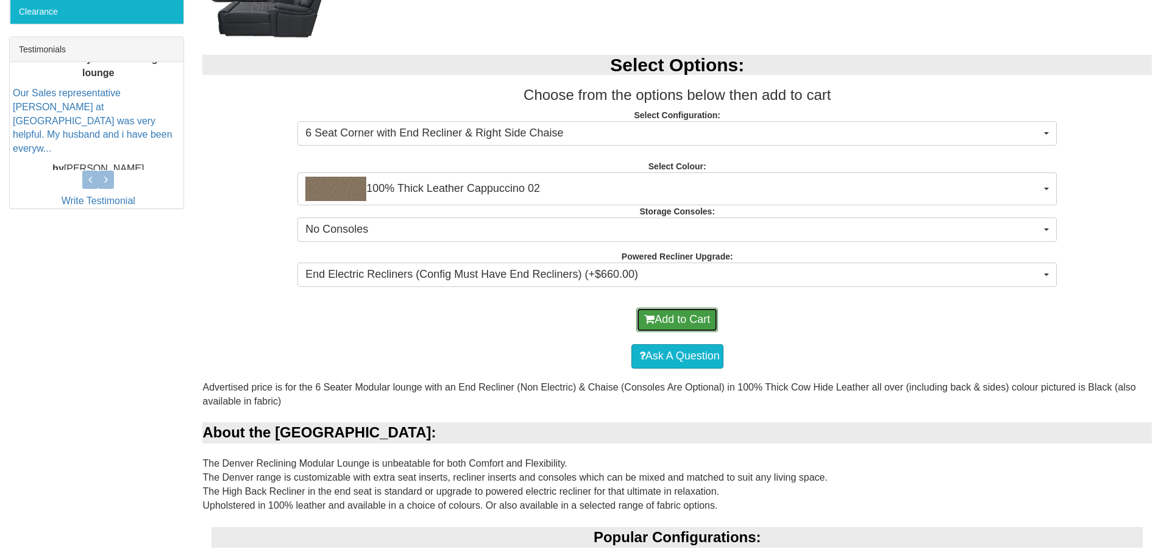
click at [679, 329] on button "Add to Cart" at bounding box center [677, 320] width 82 height 24
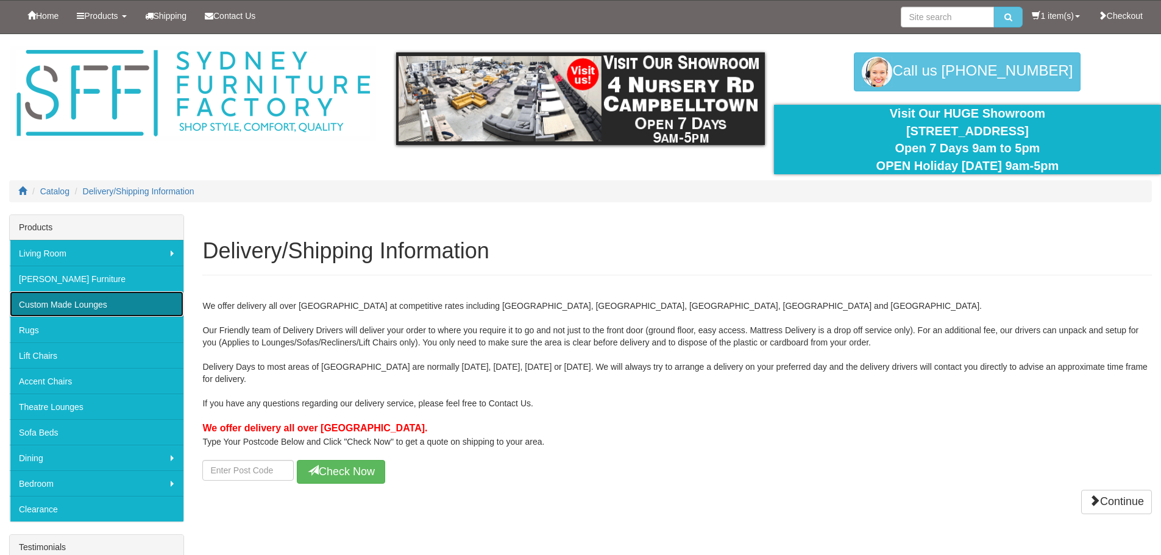
click at [103, 301] on link "Custom Made Lounges" at bounding box center [97, 304] width 174 height 26
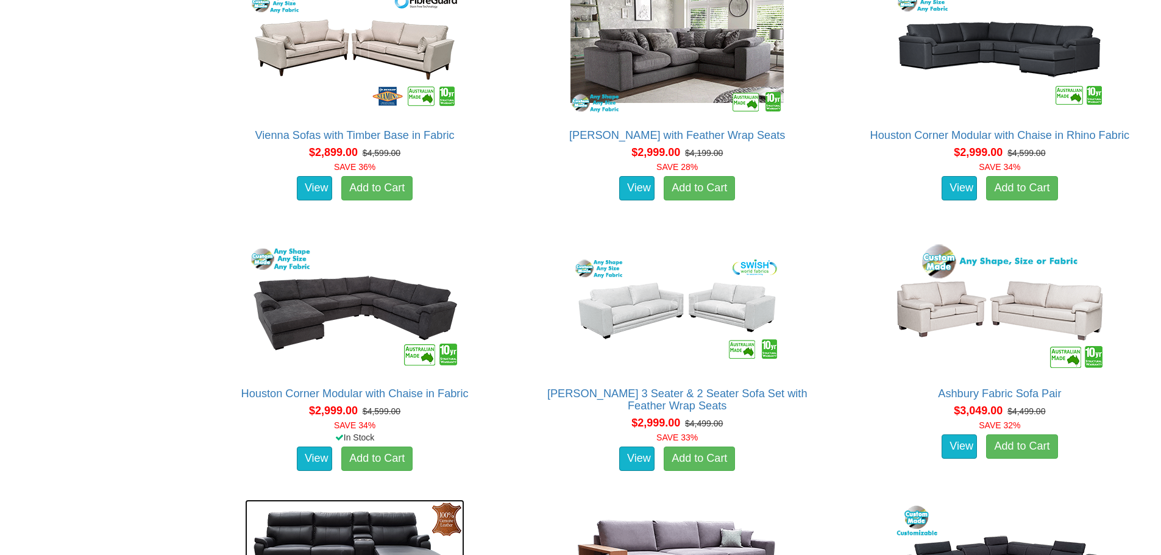
scroll to position [2926, 0]
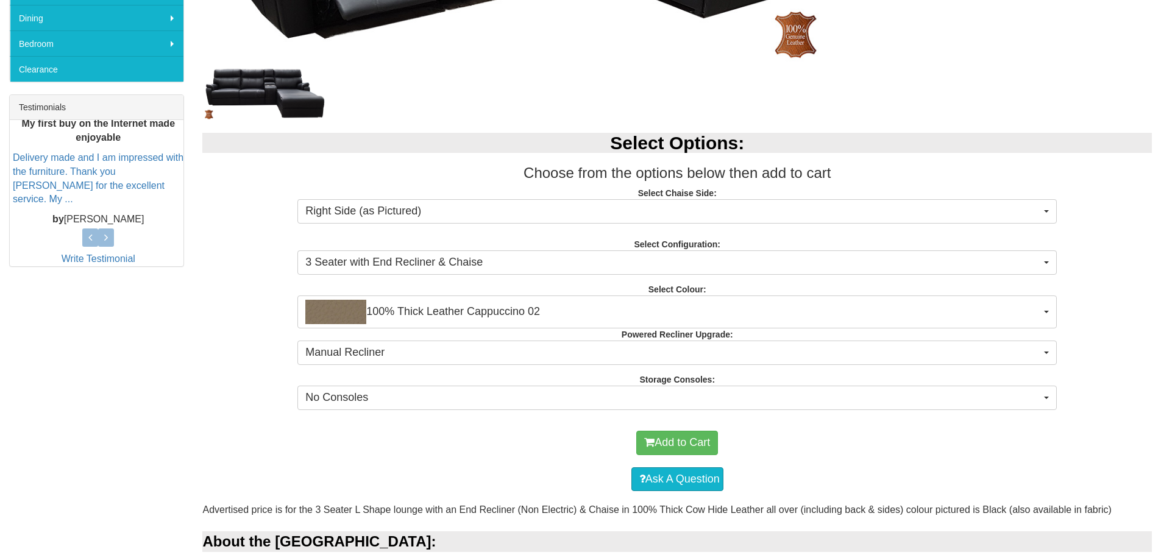
scroll to position [427, 0]
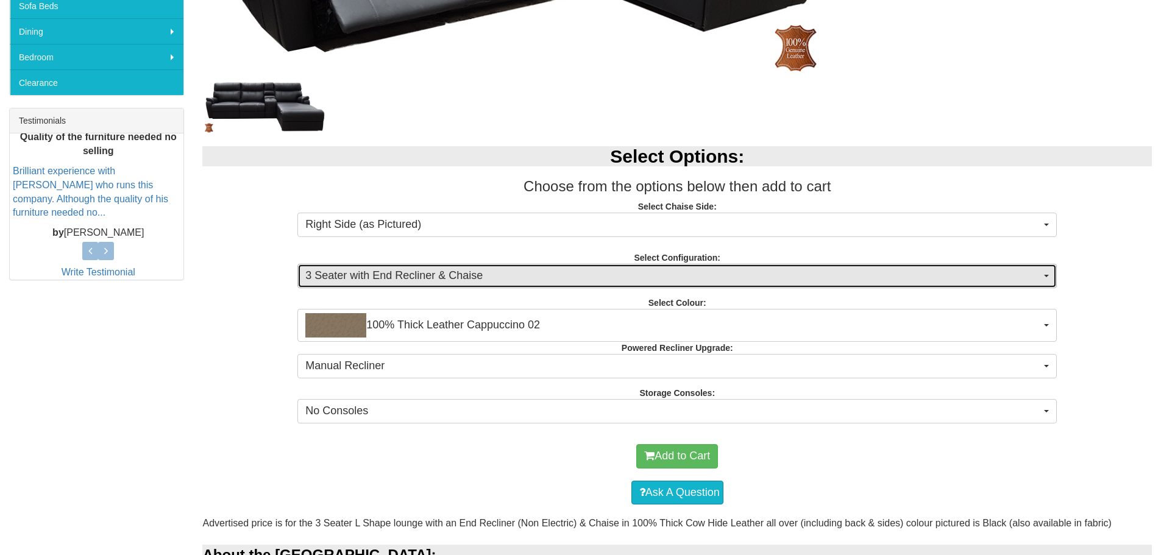
click at [434, 277] on span "3 Seater with End Recliner & Chaise" at bounding box center [673, 276] width 736 height 16
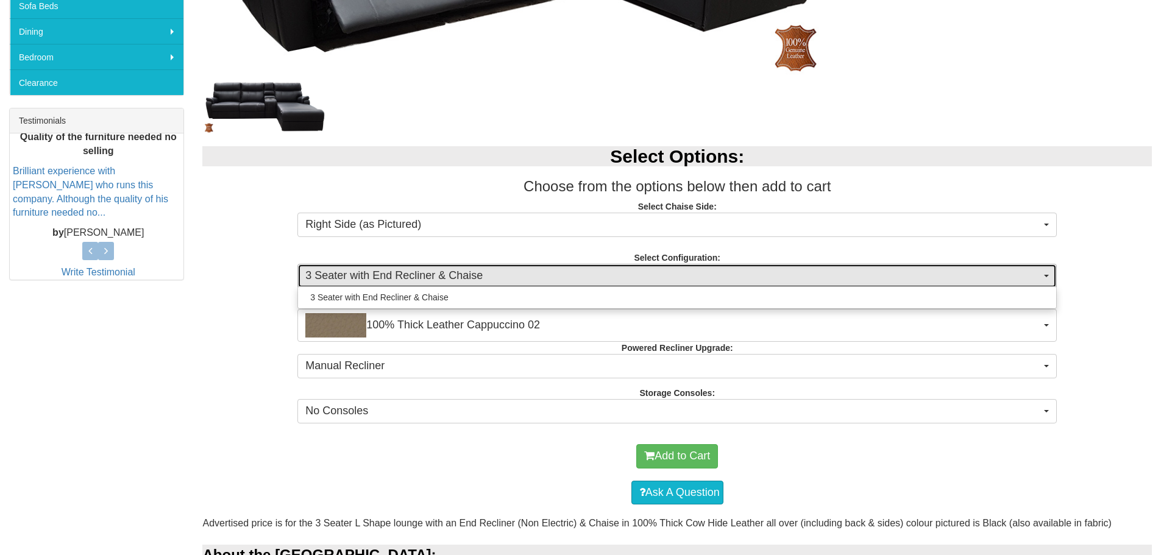
click at [434, 277] on span "3 Seater with End Recliner & Chaise" at bounding box center [673, 276] width 736 height 16
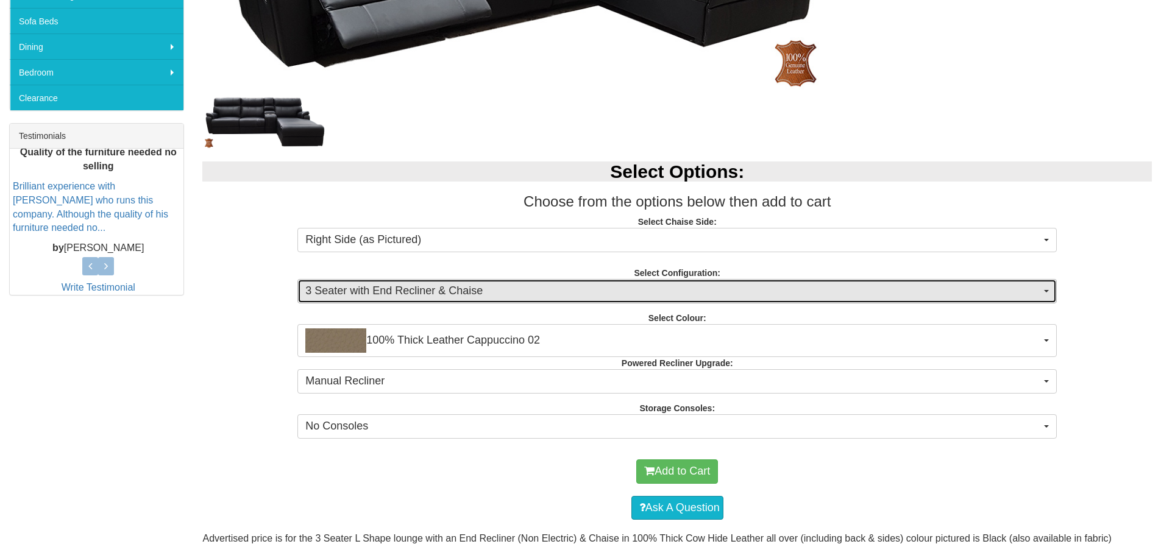
scroll to position [549, 0]
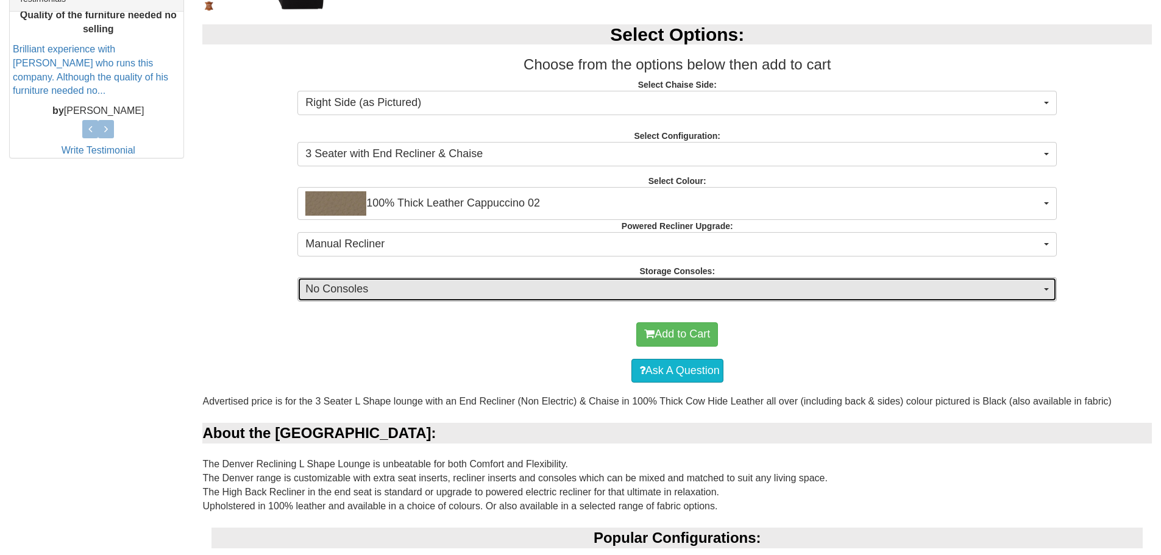
click at [399, 301] on button "No Consoles" at bounding box center [676, 289] width 759 height 24
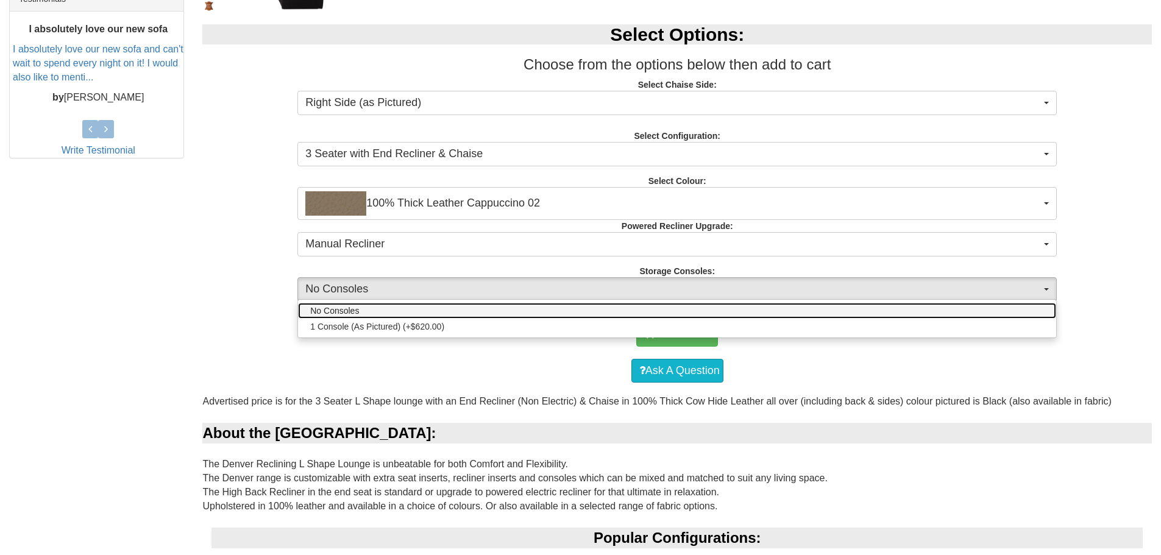
click at [400, 307] on link "No Consoles" at bounding box center [677, 311] width 758 height 16
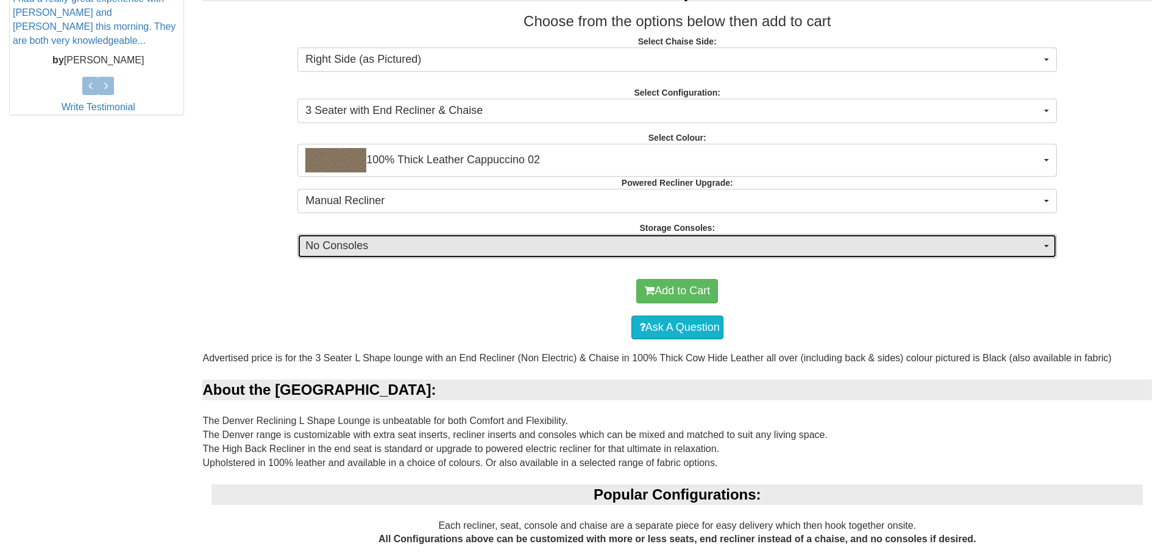
scroll to position [488, 0]
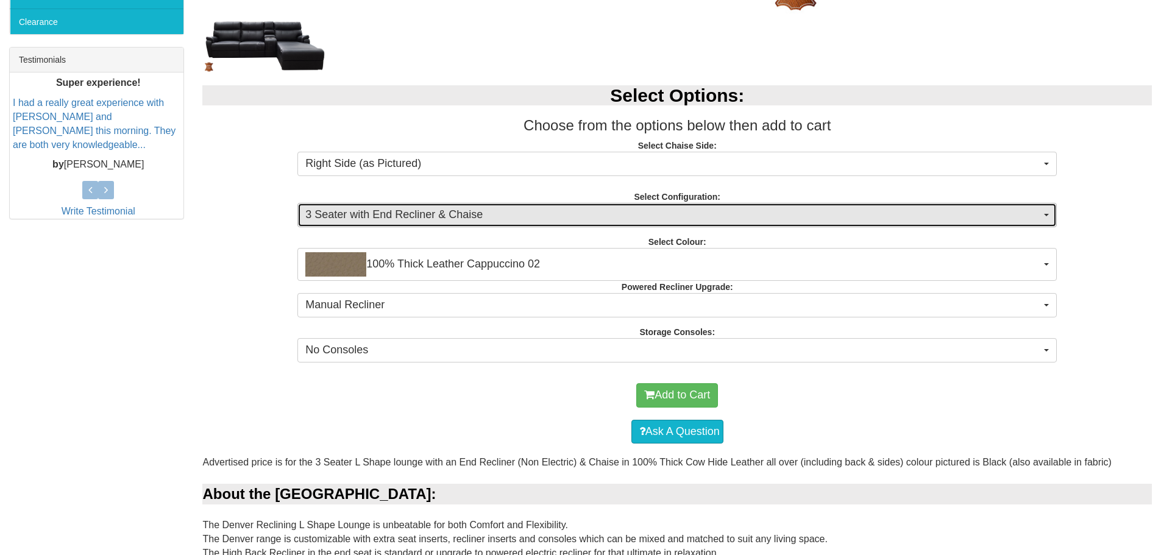
click at [499, 215] on span "3 Seater with End Recliner & Chaise" at bounding box center [673, 215] width 736 height 16
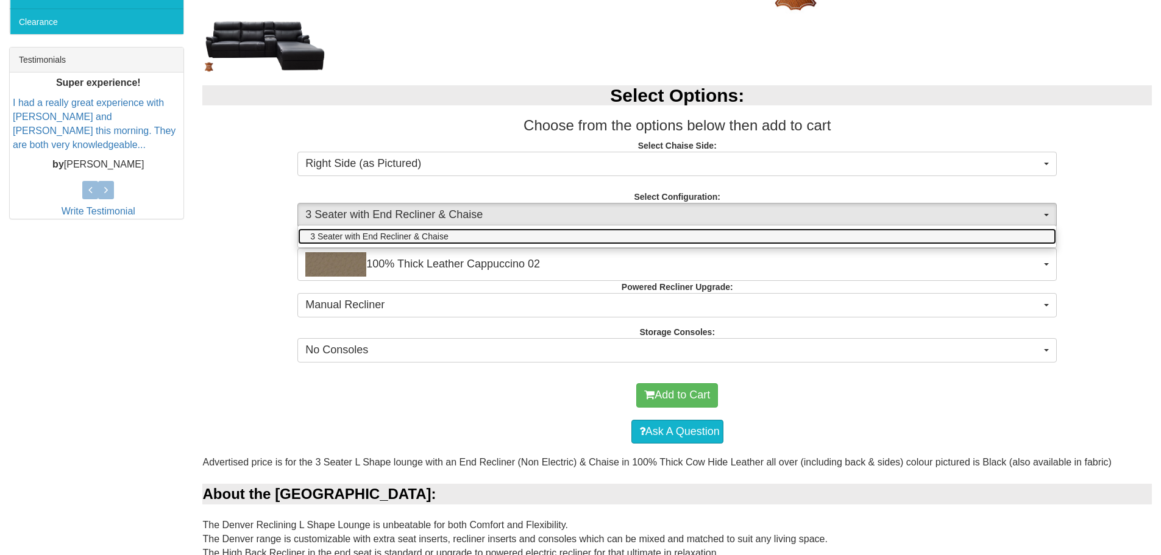
click at [489, 232] on link "3 Seater with End Recliner & Chaise" at bounding box center [677, 237] width 758 height 16
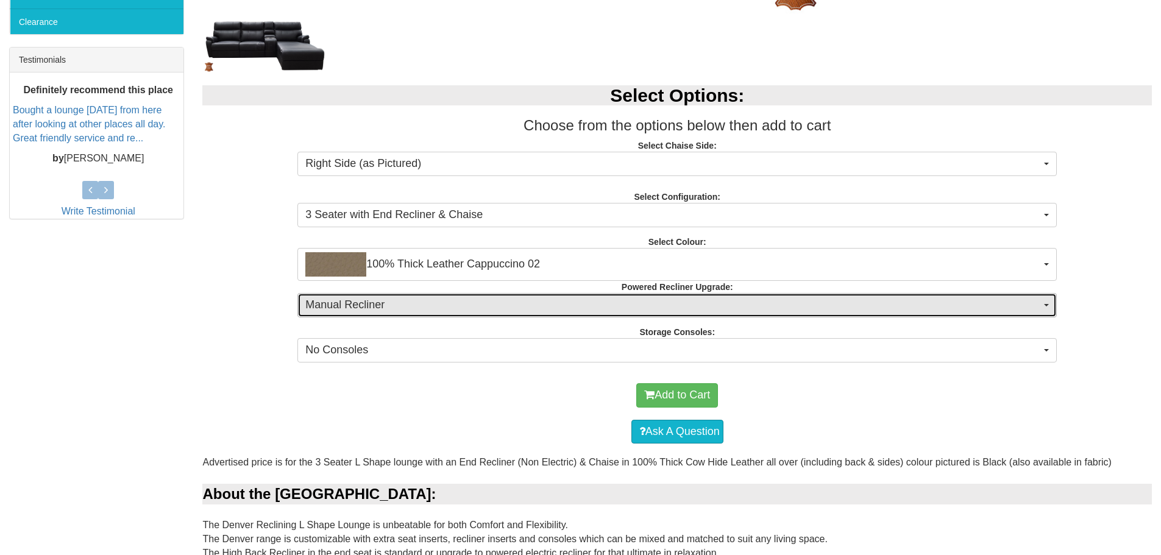
click at [431, 303] on span "Manual Recliner" at bounding box center [673, 305] width 736 height 16
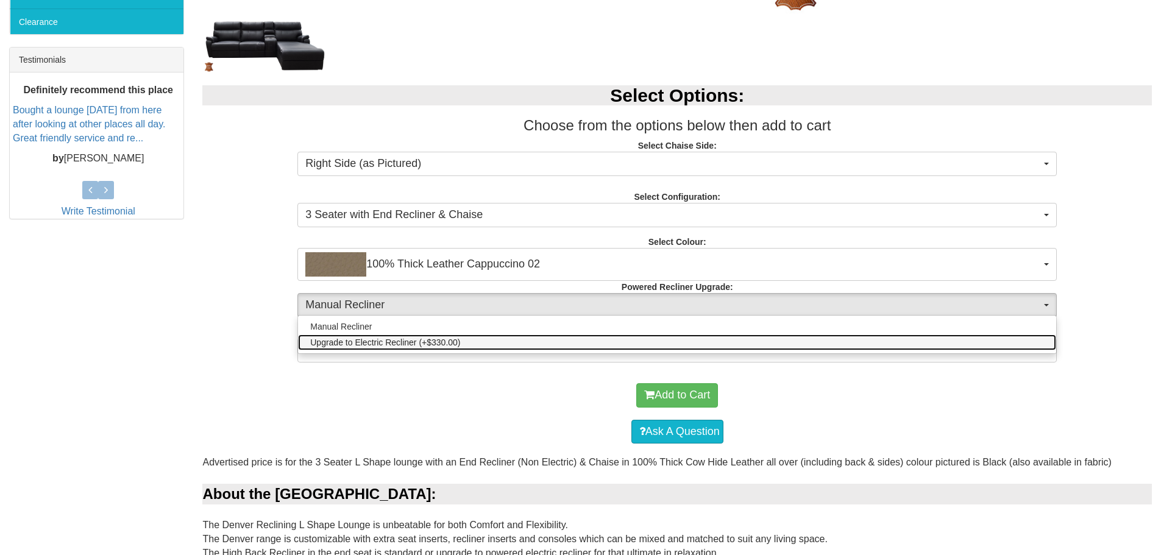
click at [420, 338] on span "Upgrade to Electric Recliner (+$330.00)" at bounding box center [385, 342] width 150 height 12
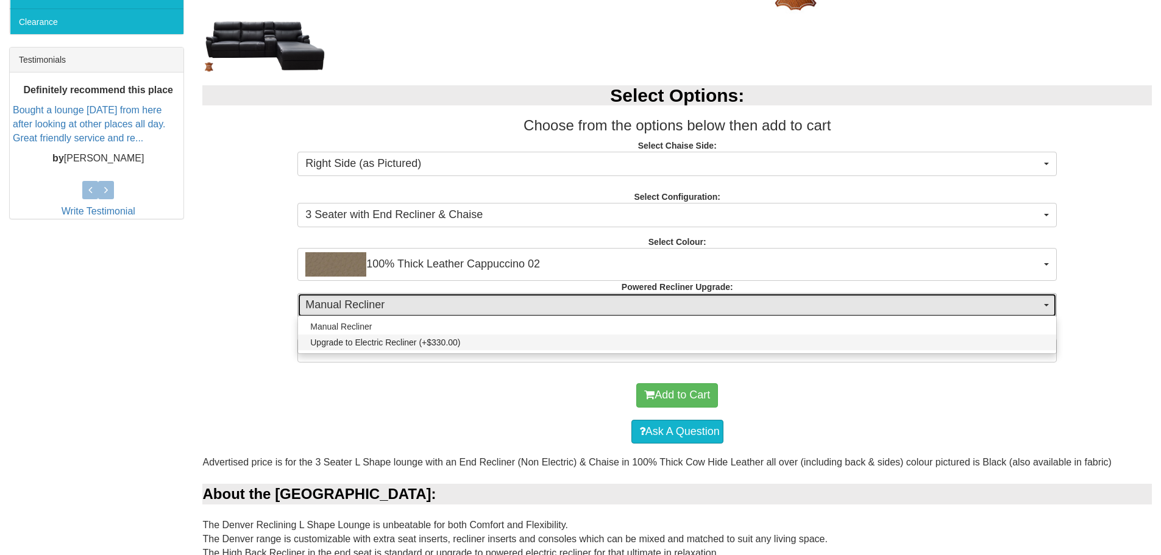
select select "578"
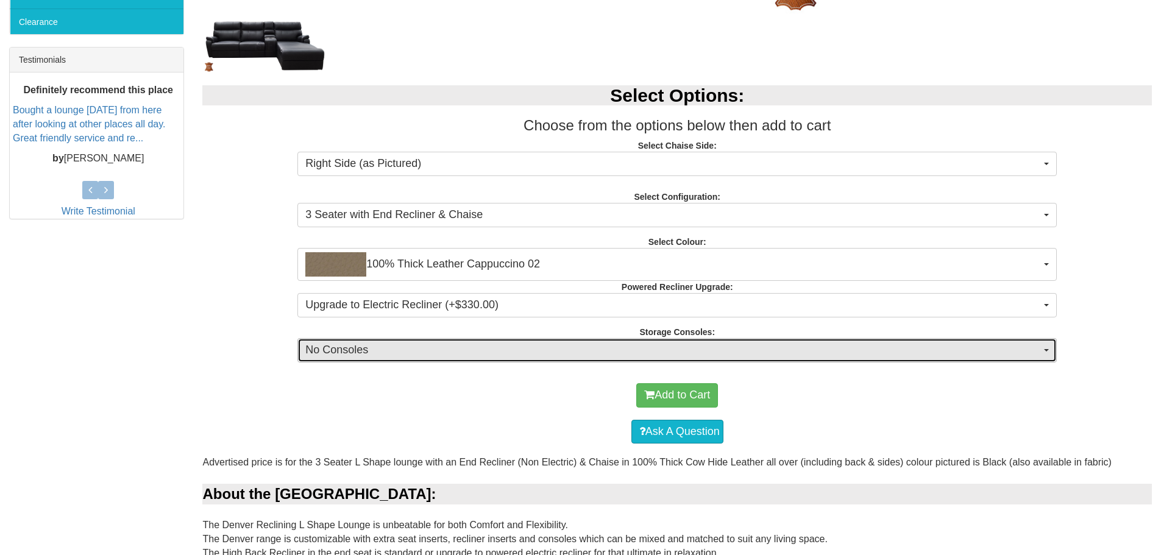
click at [421, 338] on button "No Consoles" at bounding box center [676, 350] width 759 height 24
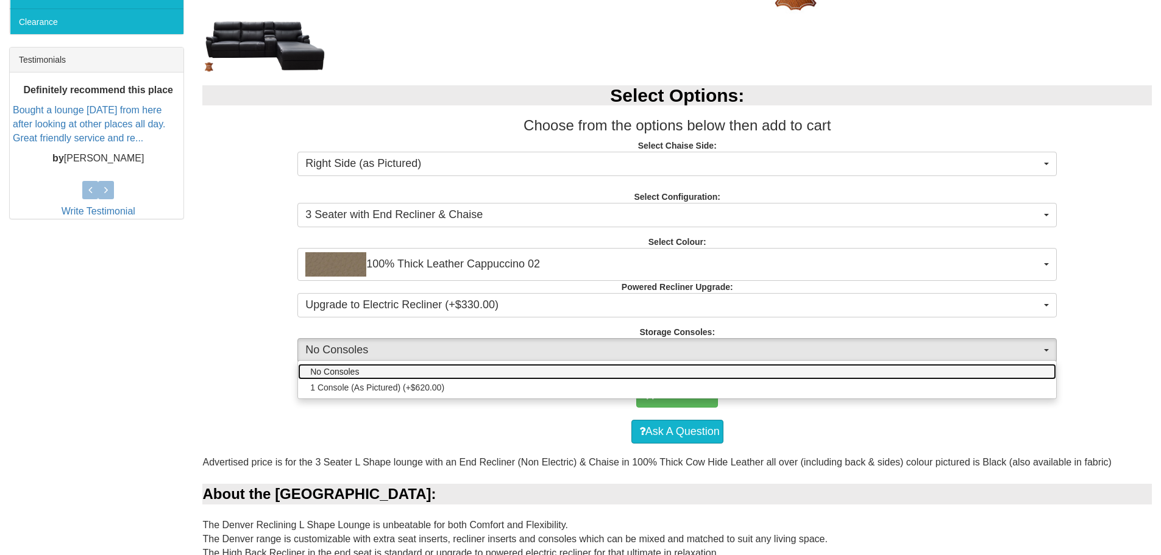
click at [405, 377] on link "No Consoles" at bounding box center [677, 372] width 758 height 16
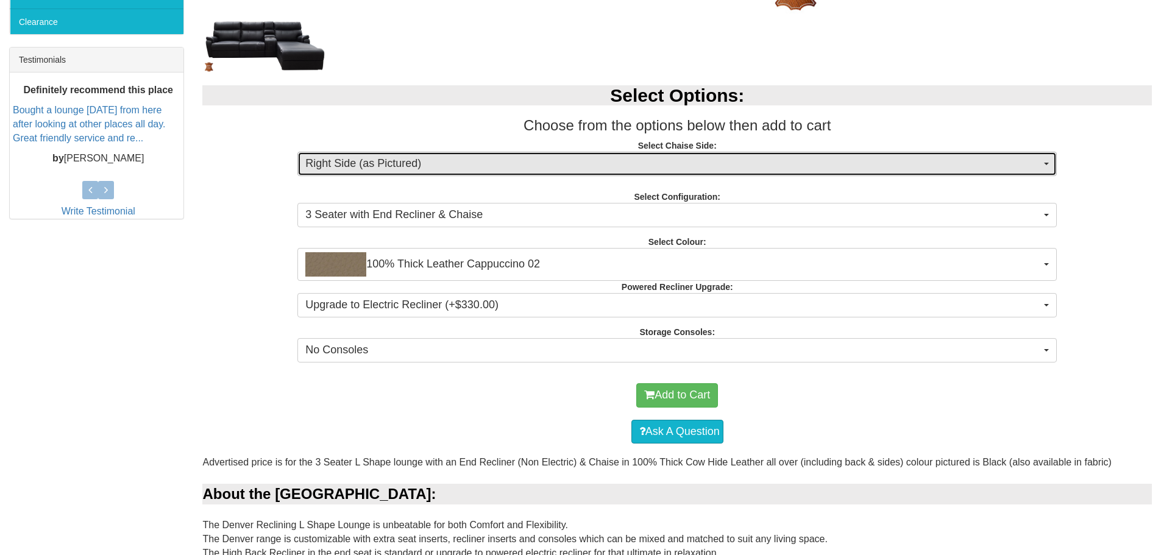
click at [384, 173] on button "Right Side (as Pictured)" at bounding box center [676, 164] width 759 height 24
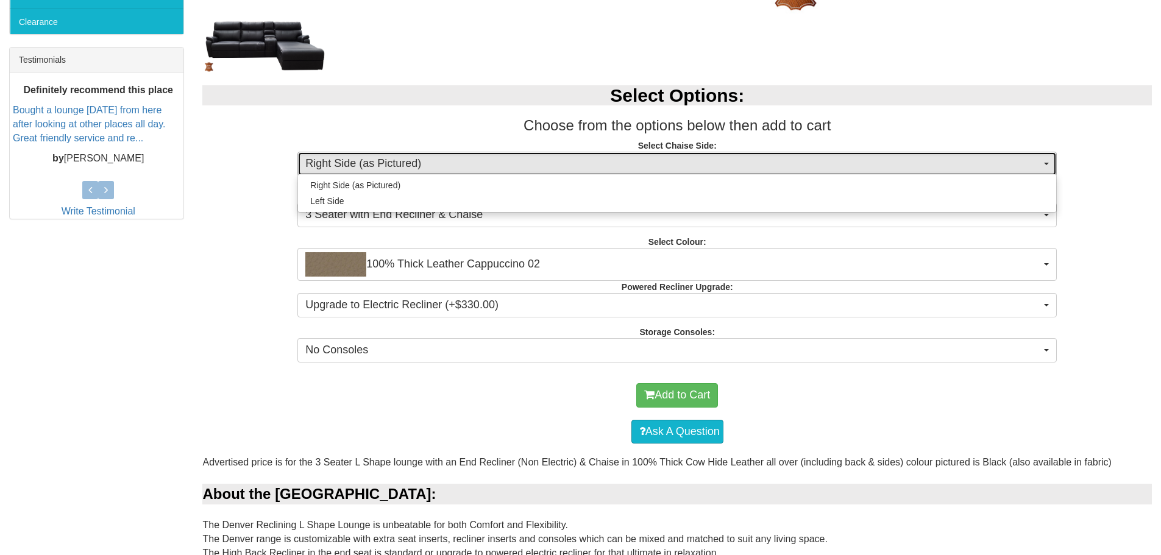
click at [384, 172] on button "Right Side (as Pictured)" at bounding box center [676, 164] width 759 height 24
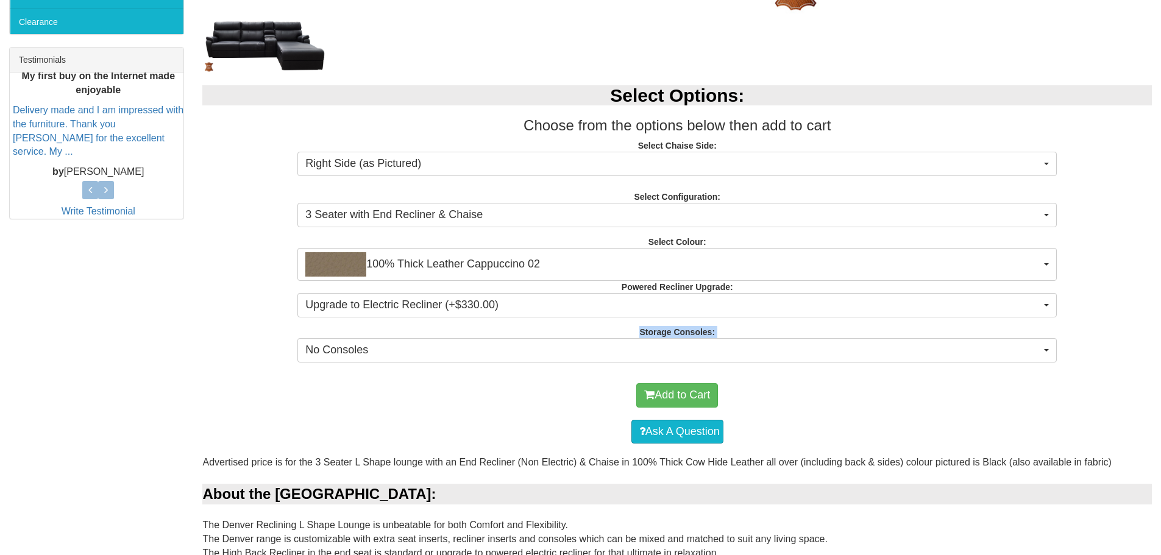
click at [216, 339] on div "Select Options: Choose from the options below then add to cart Select Chaise Si…" at bounding box center [677, 222] width 968 height 298
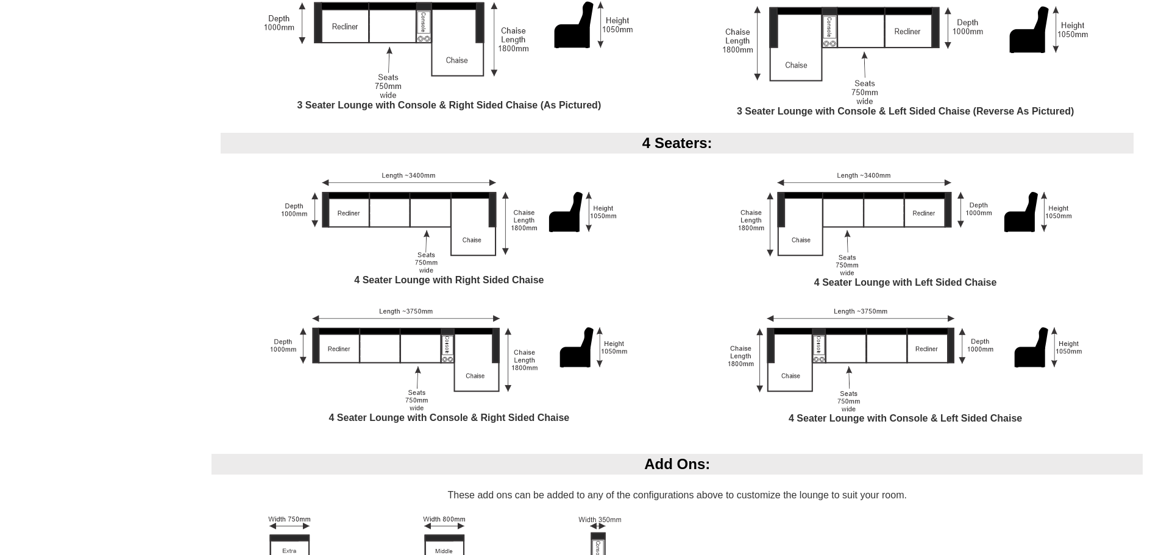
scroll to position [1402, 0]
